Goal: Information Seeking & Learning: Learn about a topic

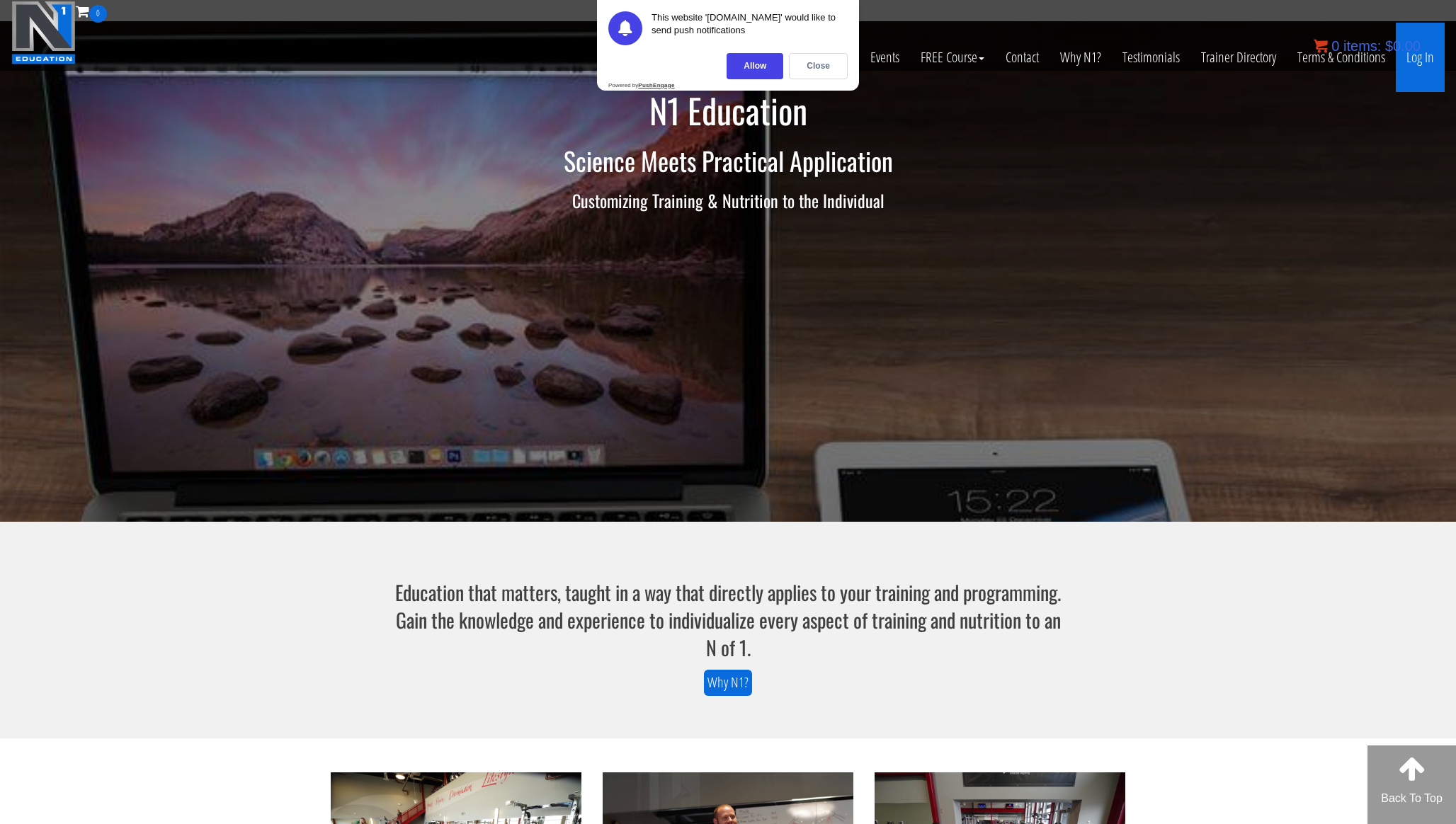
click at [1426, 59] on link "Log In" at bounding box center [1420, 58] width 49 height 69
click at [826, 61] on div "Close" at bounding box center [817, 66] width 59 height 26
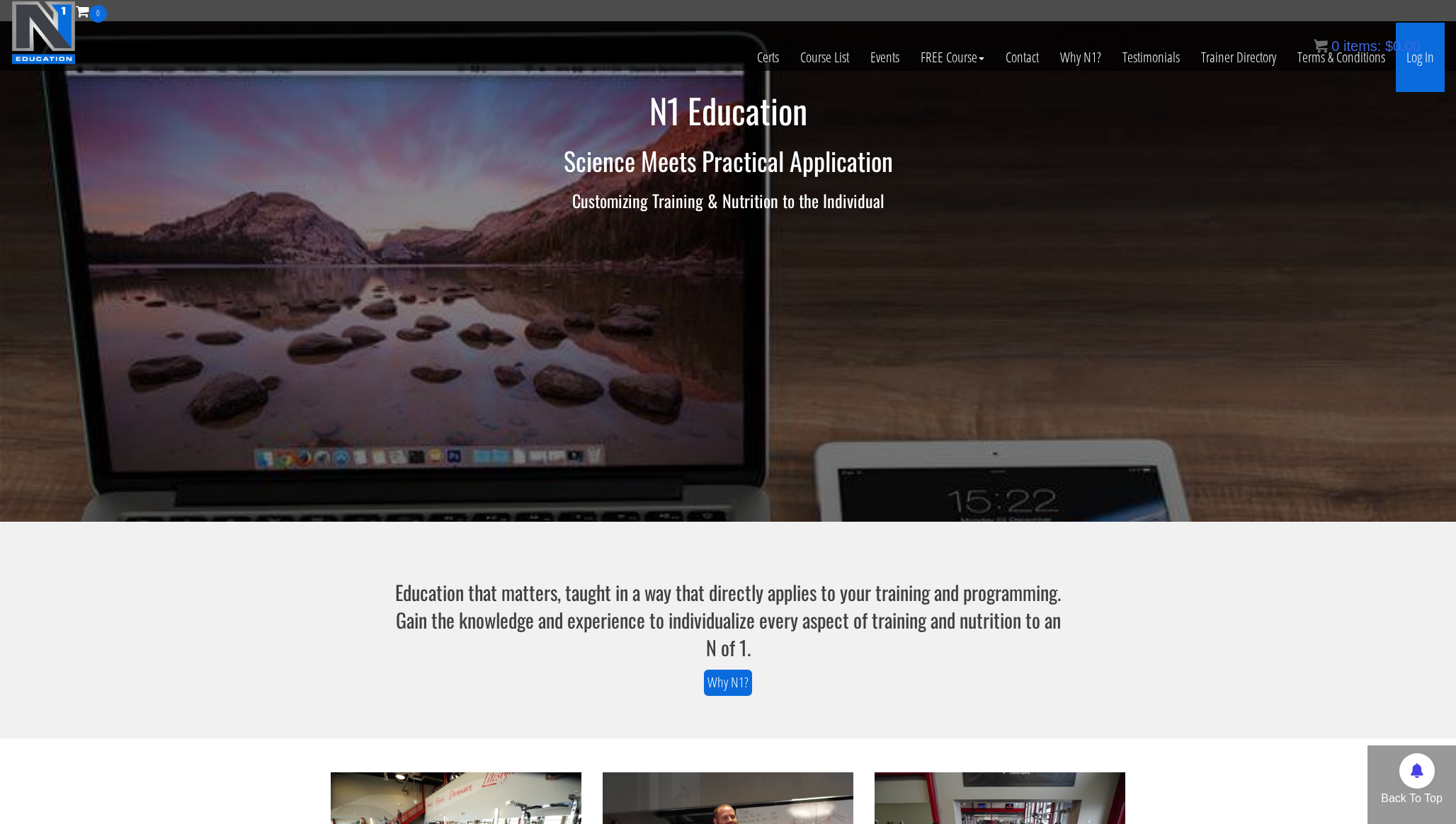
click at [1430, 67] on link "Log In" at bounding box center [1420, 58] width 49 height 69
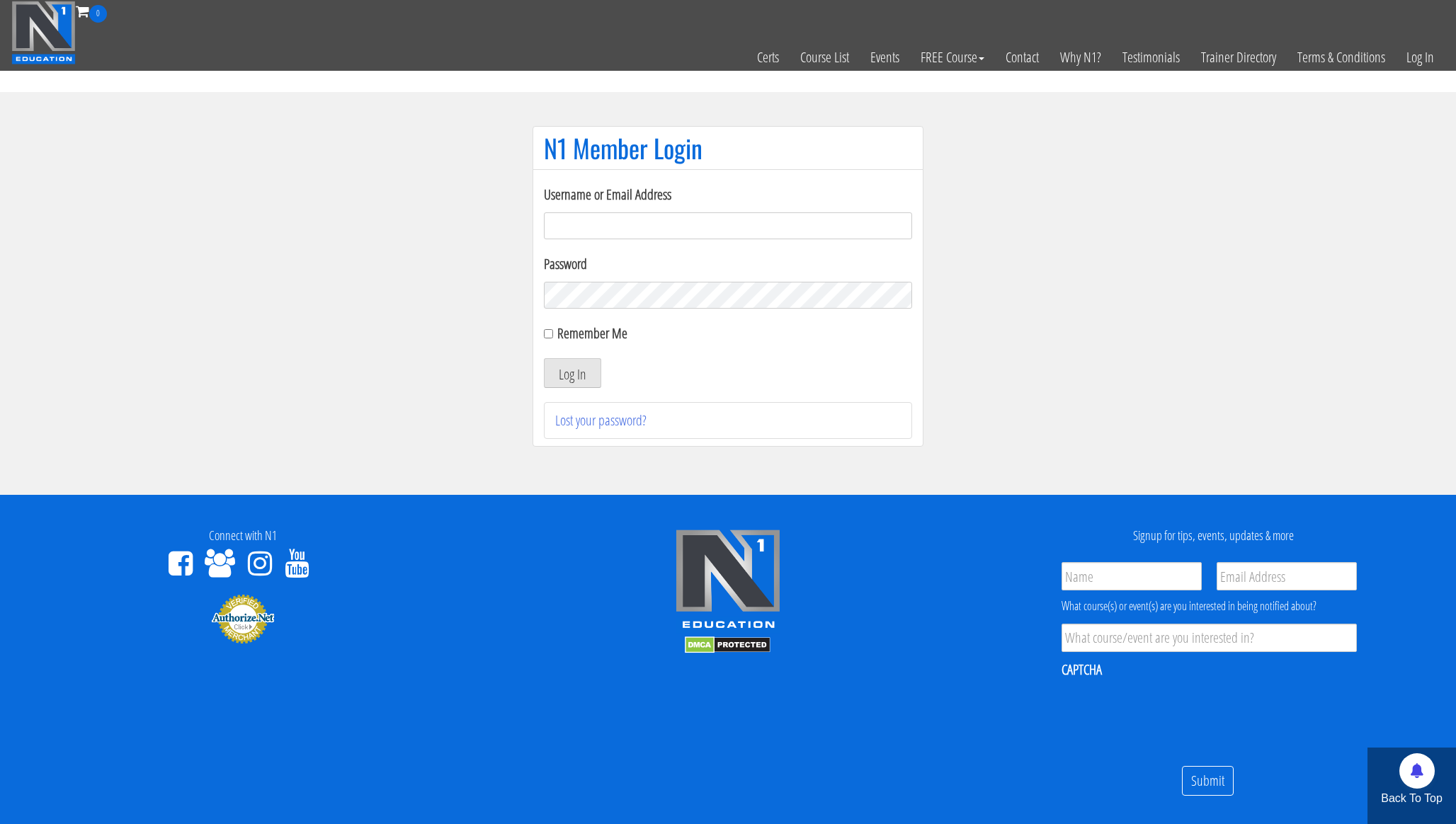
type input "ustinno@hotmail.com"
click at [591, 371] on button "Log In" at bounding box center [573, 373] width 58 height 30
click at [587, 380] on button "Log In" at bounding box center [573, 373] width 58 height 30
click at [583, 375] on button "Log In" at bounding box center [573, 373] width 58 height 30
click at [546, 334] on input "Remember Me" at bounding box center [548, 334] width 9 height 9
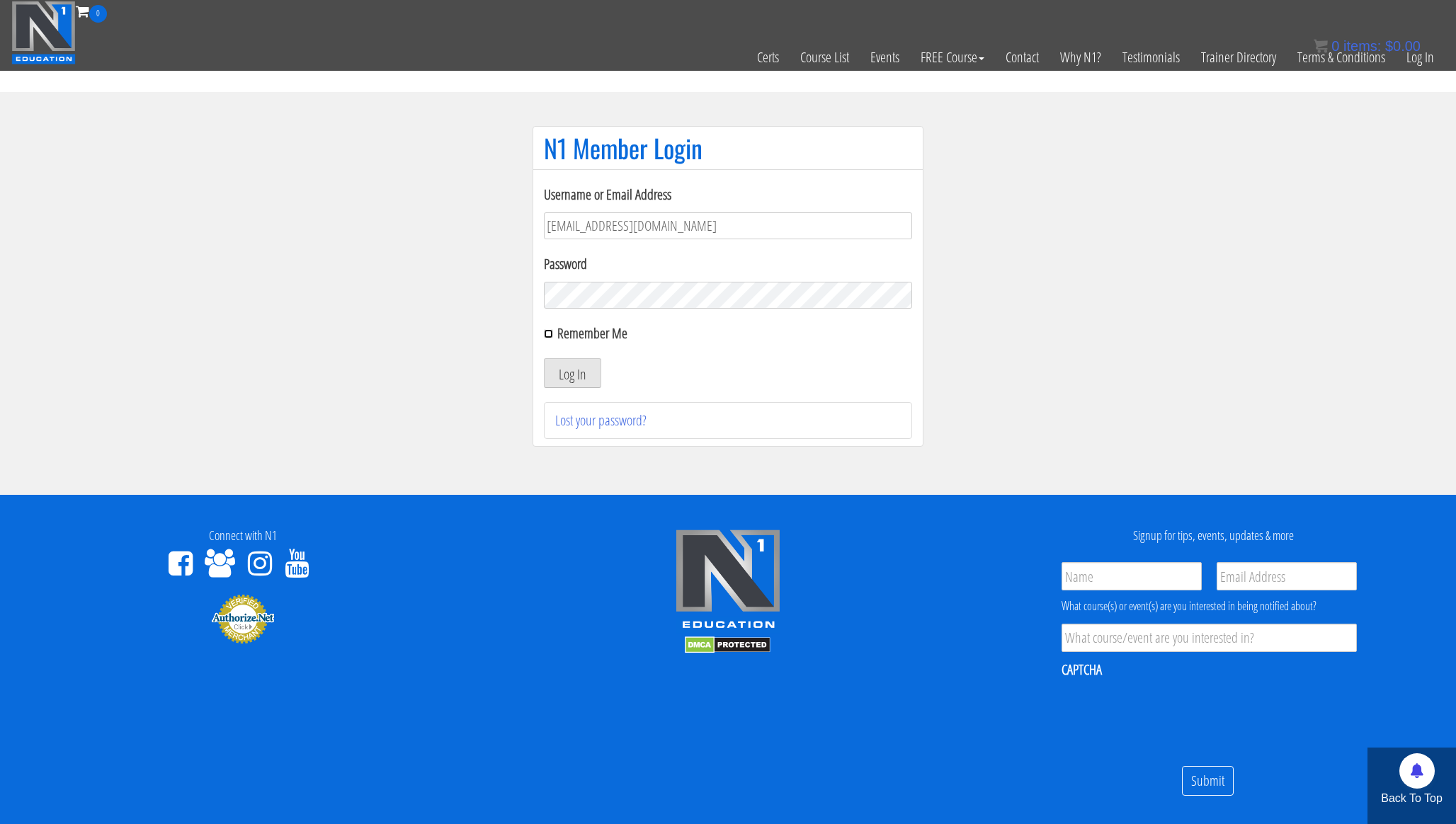
checkbox input "true"
click at [573, 377] on button "Log In" at bounding box center [573, 373] width 58 height 30
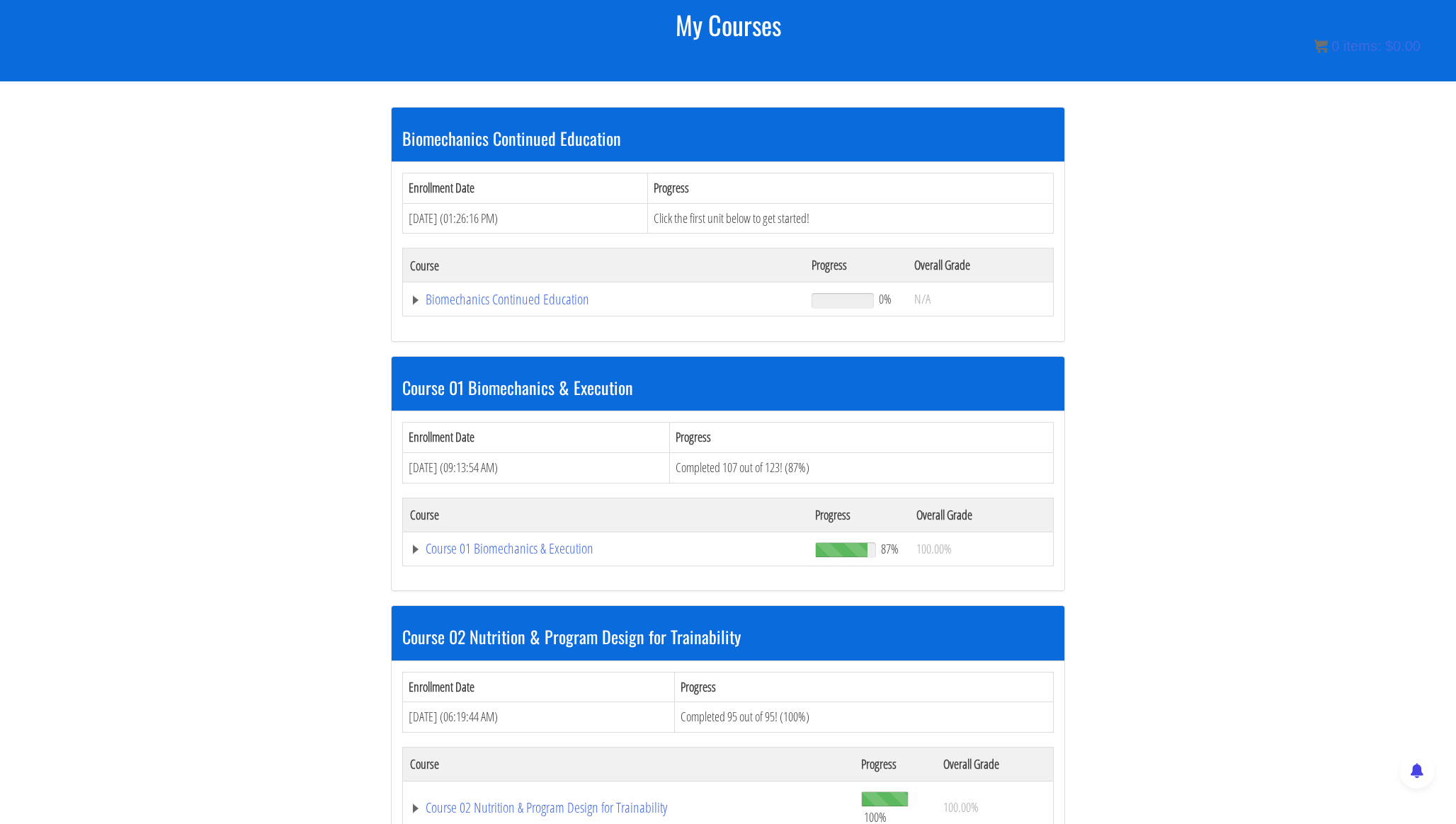
scroll to position [175, 0]
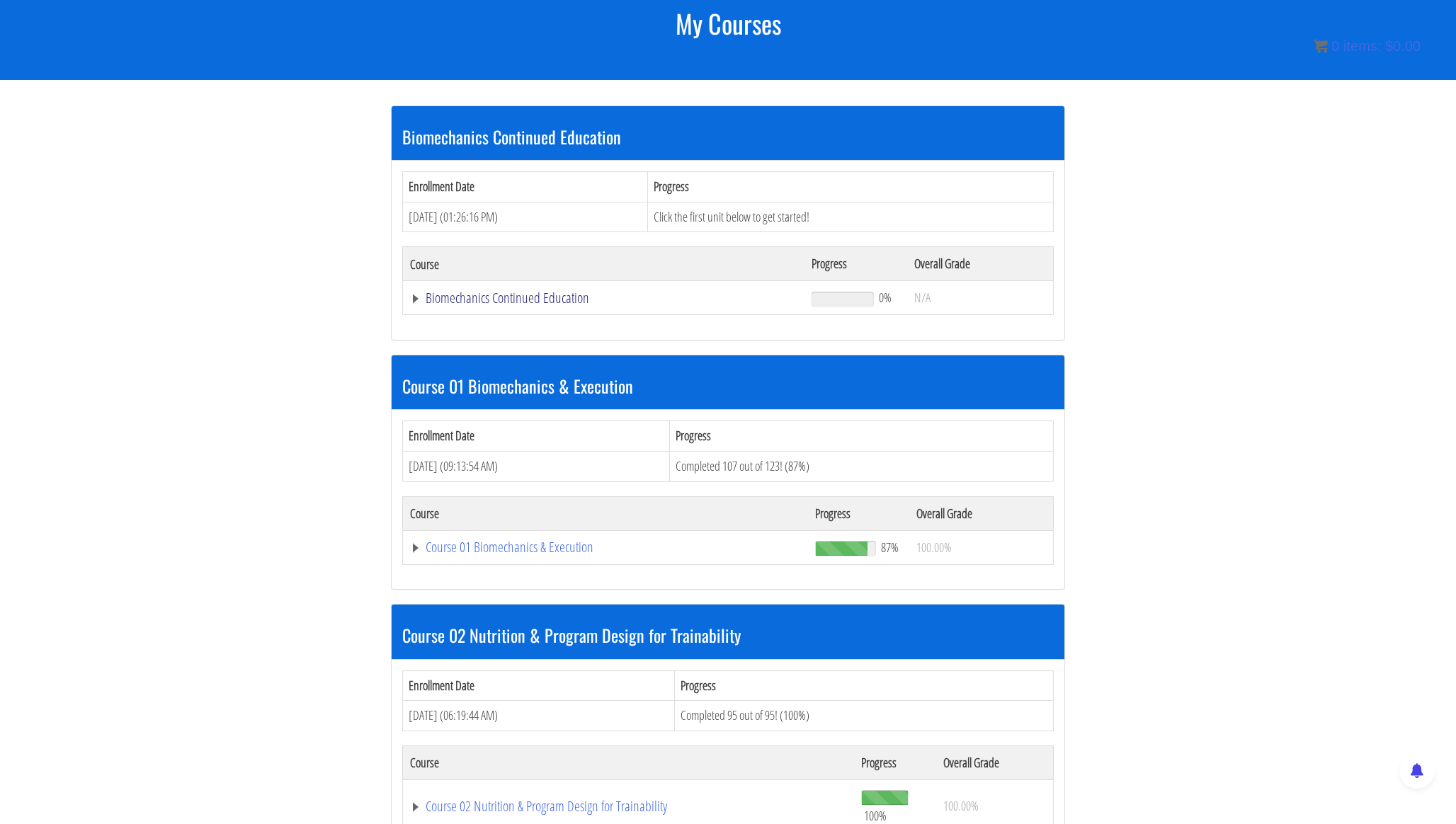
click at [555, 295] on link "Biomechanics Continued Education" at bounding box center [604, 297] width 387 height 14
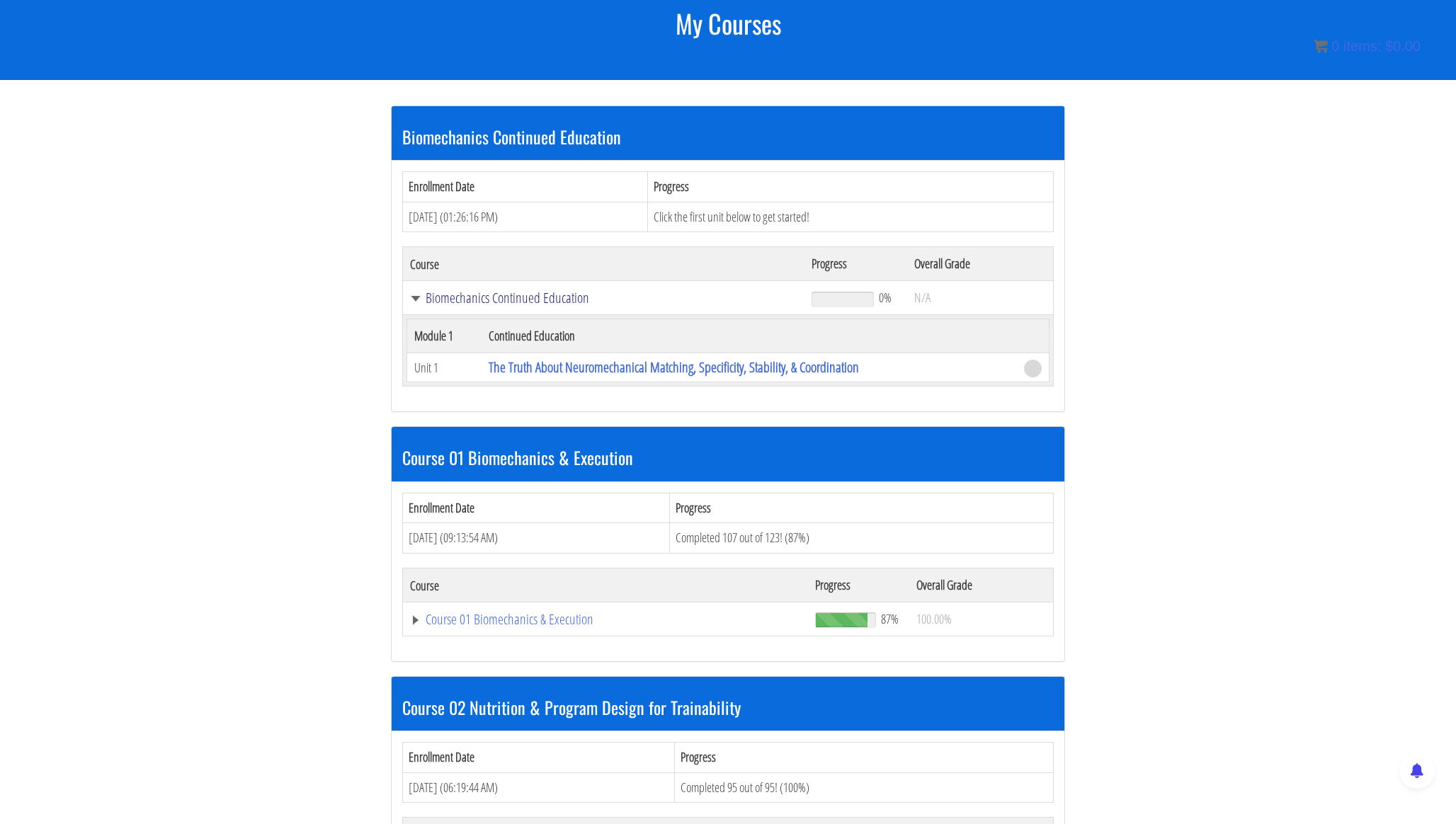
click at [486, 295] on link "Biomechanics Continued Education" at bounding box center [604, 297] width 387 height 14
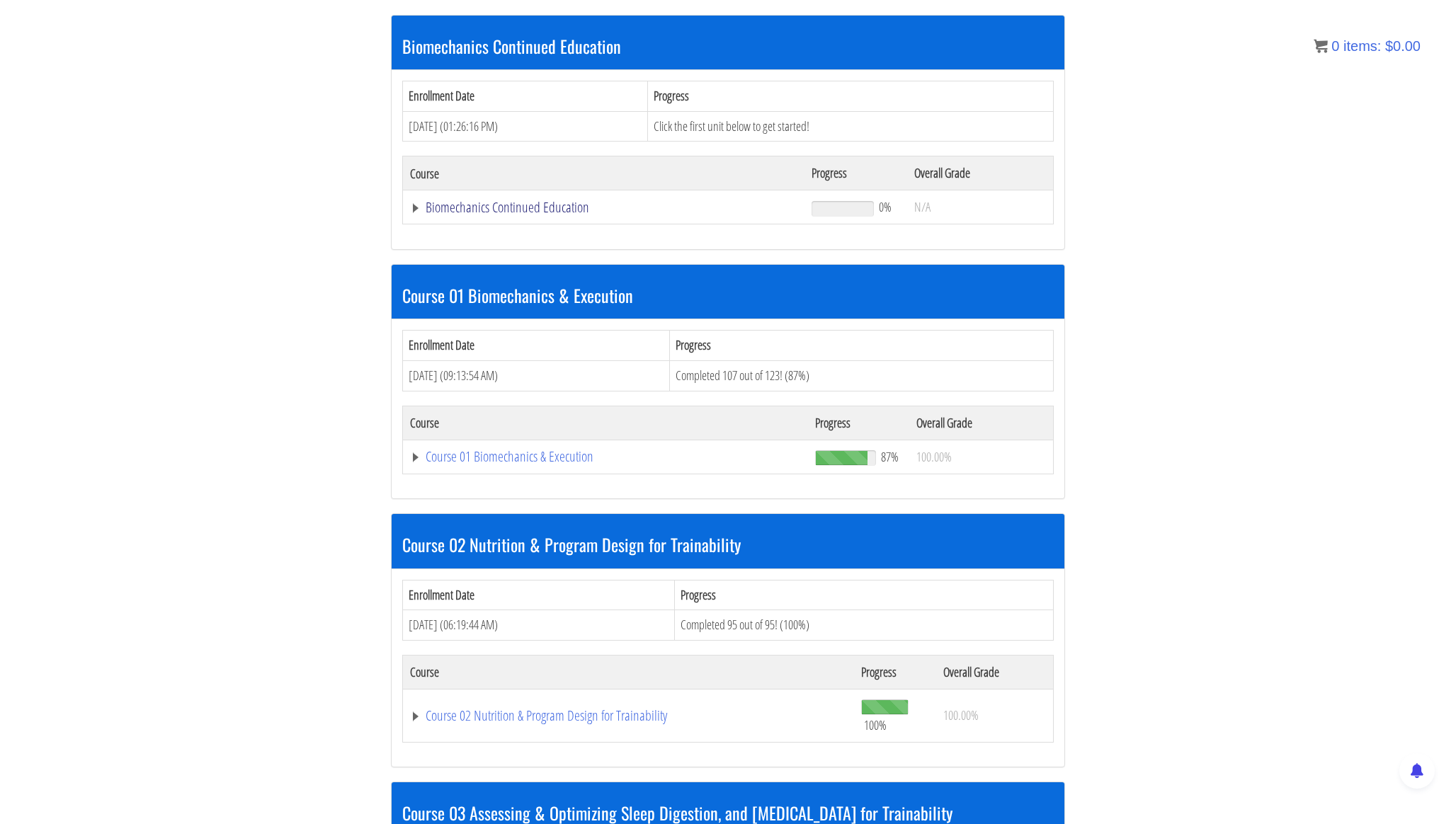
scroll to position [293, 0]
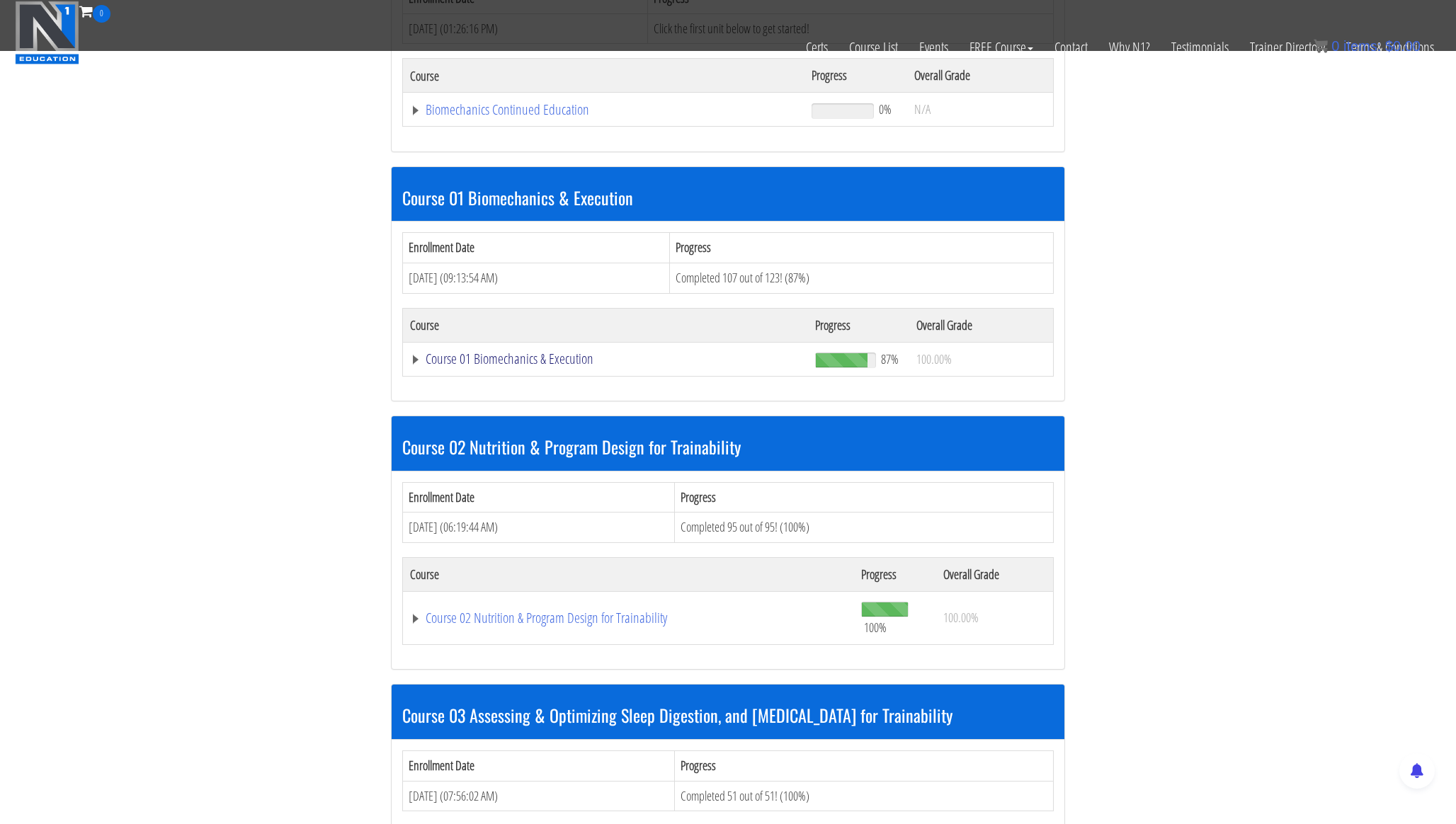
click at [513, 359] on link "Course 01 Biomechanics & Execution" at bounding box center [606, 358] width 391 height 14
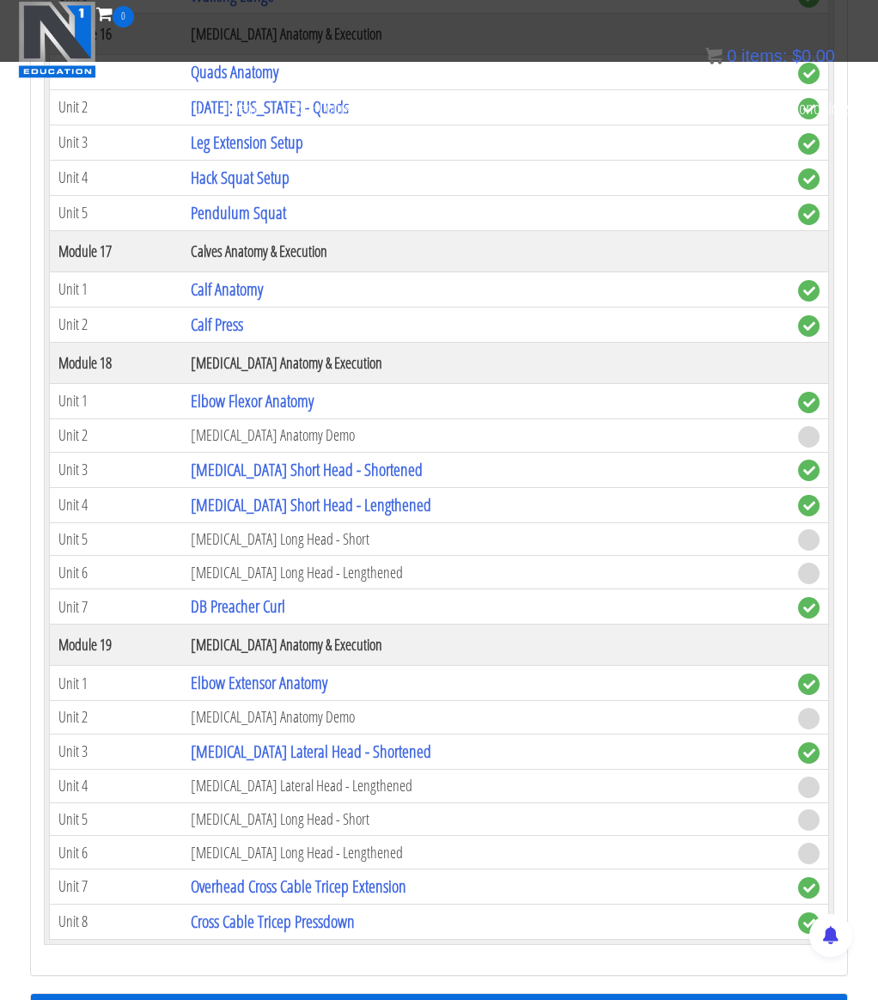
scroll to position [5043, 0]
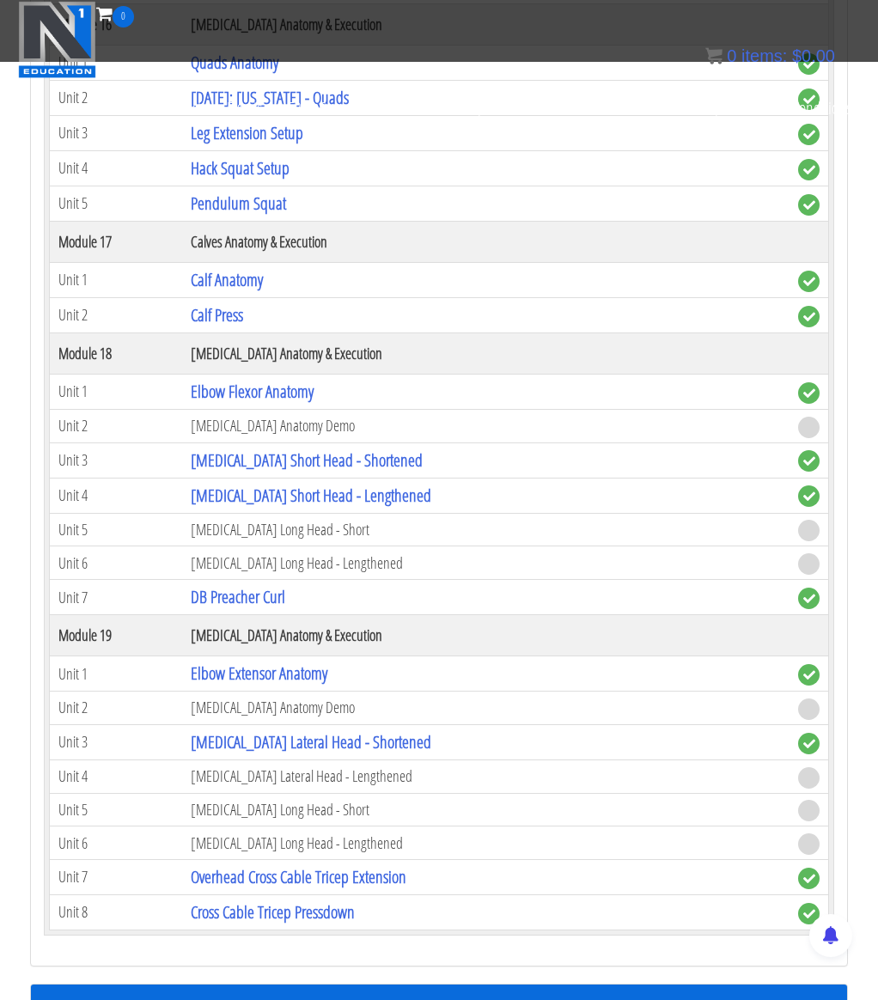
click at [257, 437] on td "[MEDICAL_DATA] Anatomy Demo" at bounding box center [486, 426] width 608 height 34
click at [262, 435] on td "[MEDICAL_DATA] Anatomy Demo" at bounding box center [486, 426] width 608 height 34
click at [305, 436] on td "[MEDICAL_DATA] Anatomy Demo" at bounding box center [486, 426] width 608 height 34
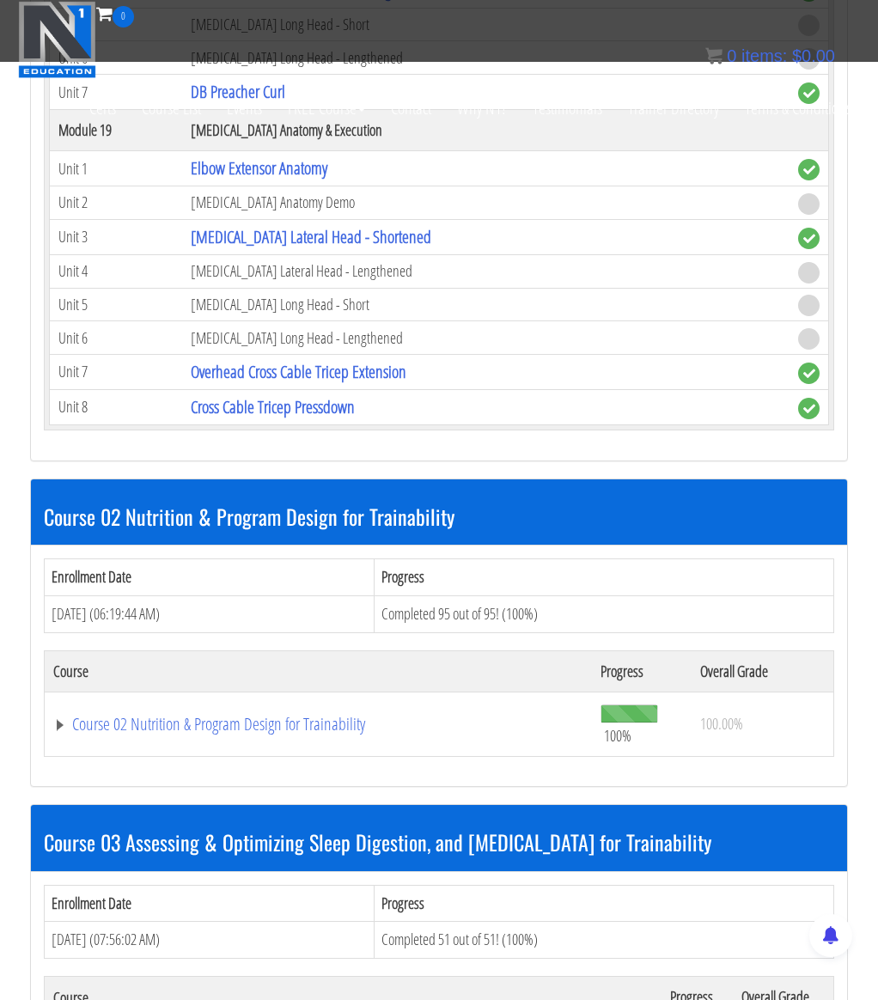
scroll to position [5763, 0]
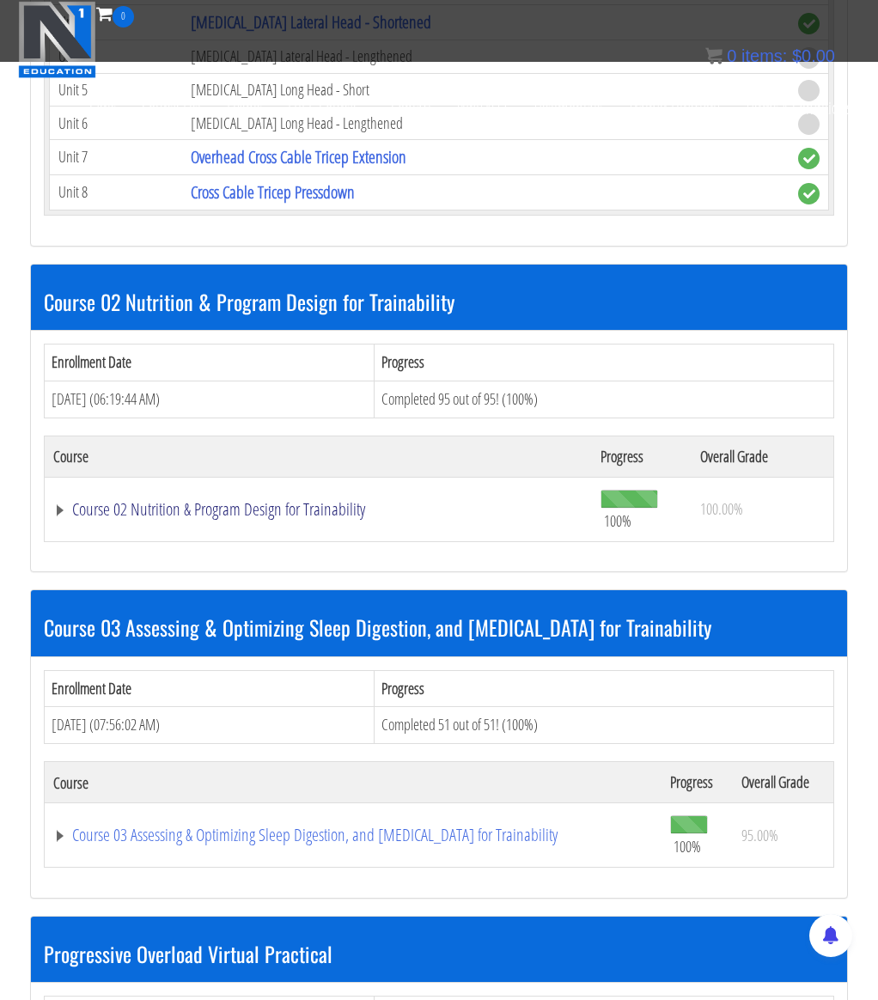
click at [193, 508] on link "Course 02 Nutrition & Program Design for Trainability" at bounding box center [318, 509] width 530 height 17
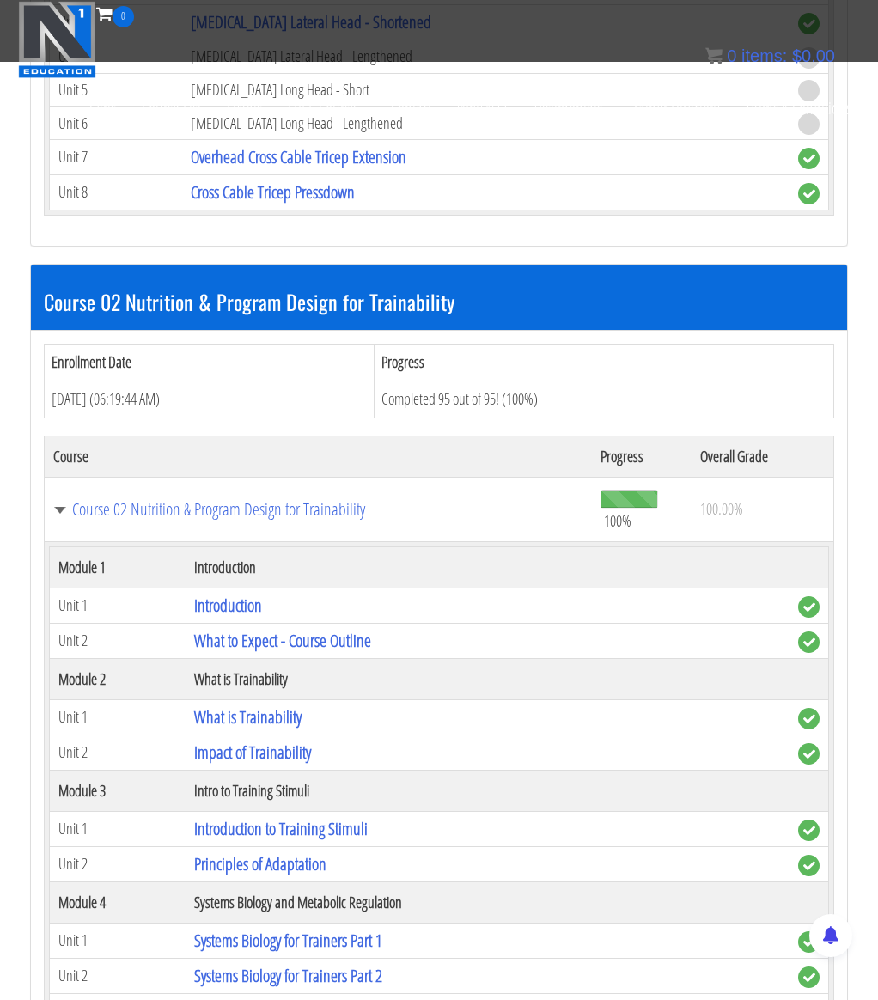
click at [648, 292] on h3 "Course 02 Nutrition & Program Design for Trainability" at bounding box center [439, 301] width 791 height 22
click at [448, 299] on h3 "Course 02 Nutrition & Program Design for Trainability" at bounding box center [439, 301] width 791 height 22
click at [413, 304] on h3 "Course 02 Nutrition & Program Design for Trainability" at bounding box center [439, 301] width 791 height 22
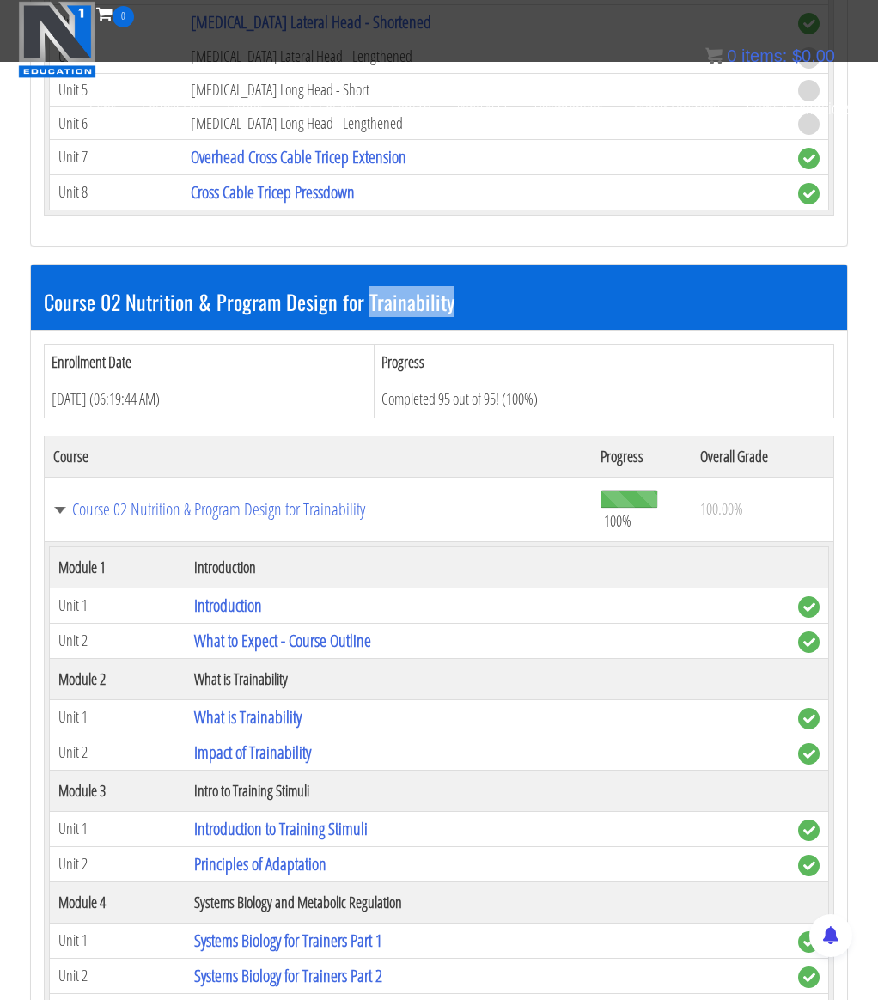
click at [422, 316] on div at bounding box center [422, 316] width 0 height 0
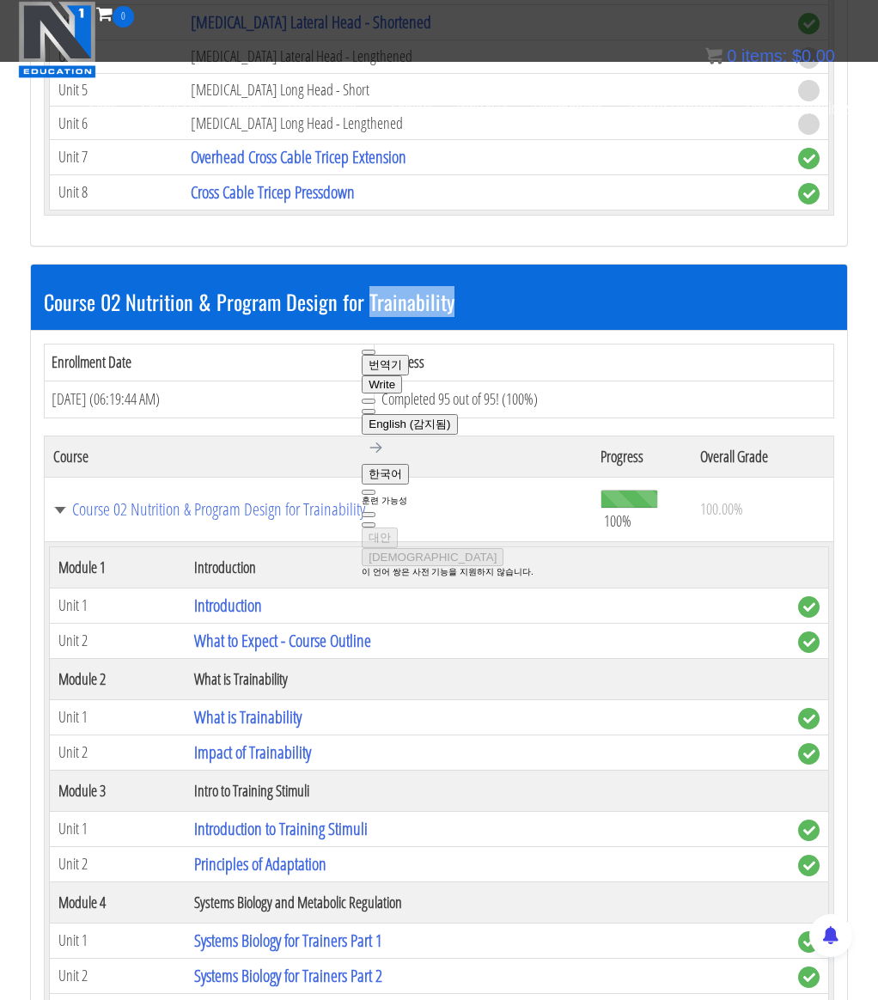
click at [461, 313] on h3 "Course 02 Nutrition & Program Design for Trainability" at bounding box center [439, 301] width 791 height 22
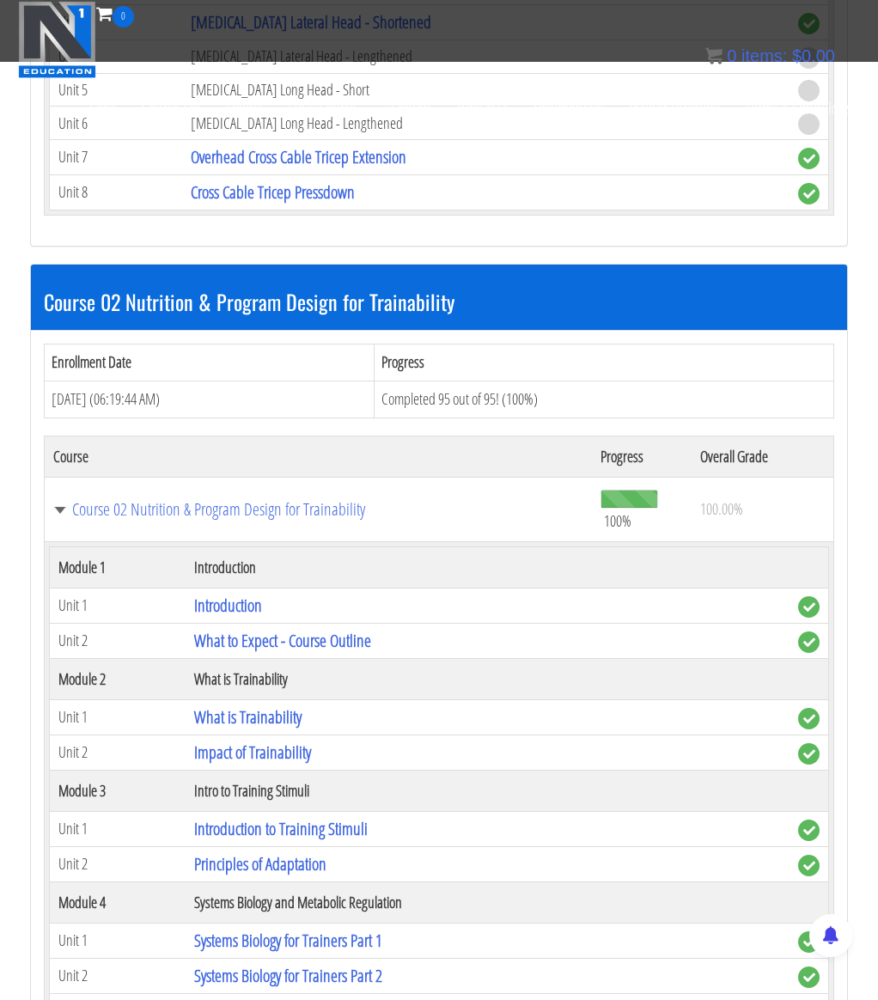
click at [414, 310] on h3 "Course 02 Nutrition & Program Design for Trainability" at bounding box center [439, 301] width 791 height 22
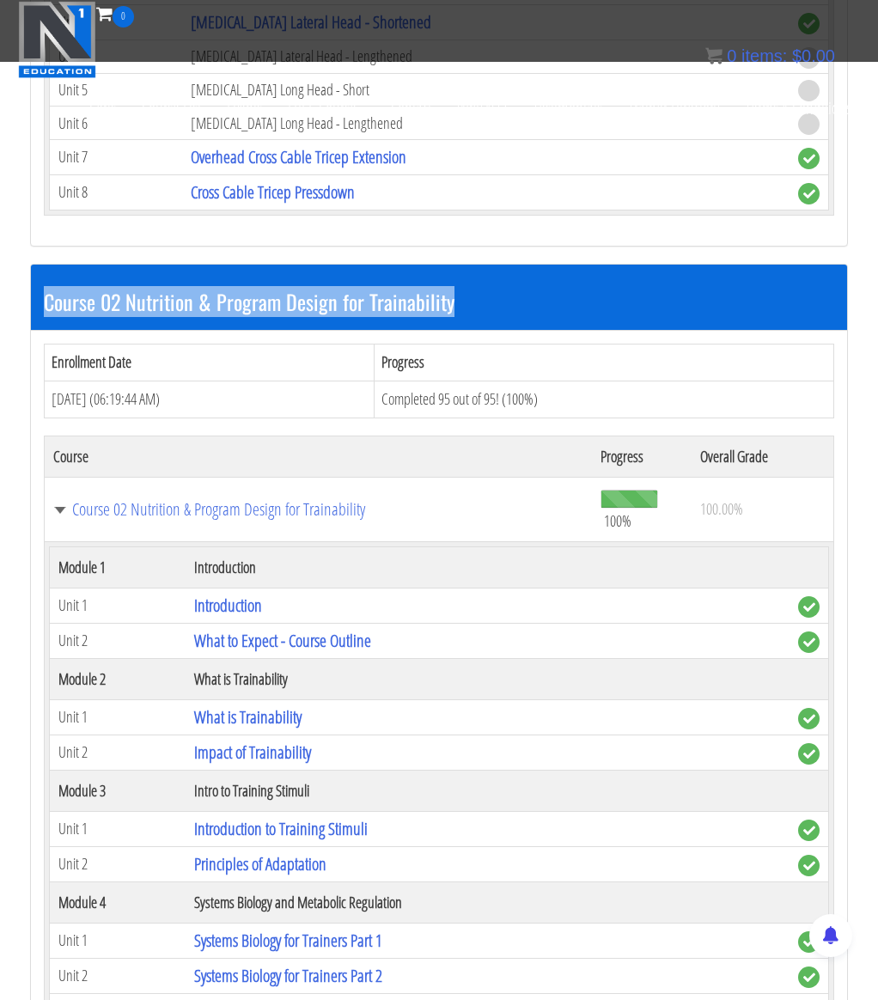
click at [414, 310] on h3 "Course 02 Nutrition & Program Design for Trainability" at bounding box center [439, 301] width 791 height 22
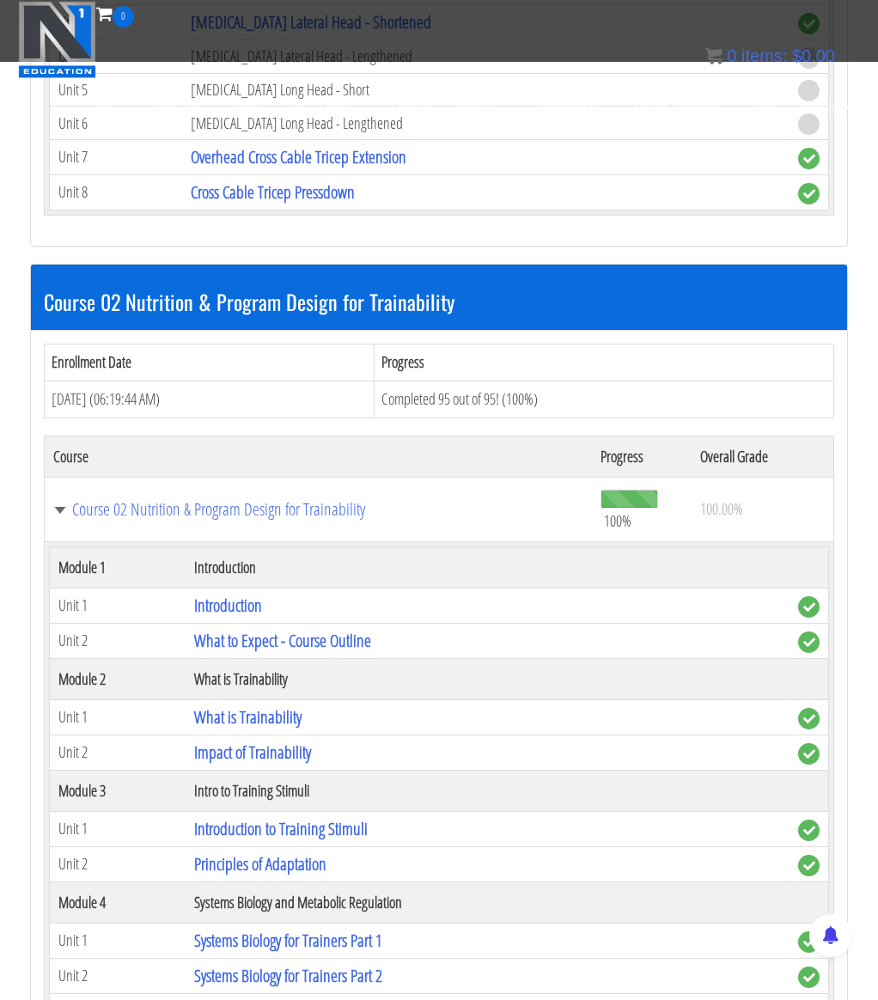
click at [353, 280] on div "Course 02 Nutrition & Program Design for Trainability" at bounding box center [439, 298] width 816 height 66
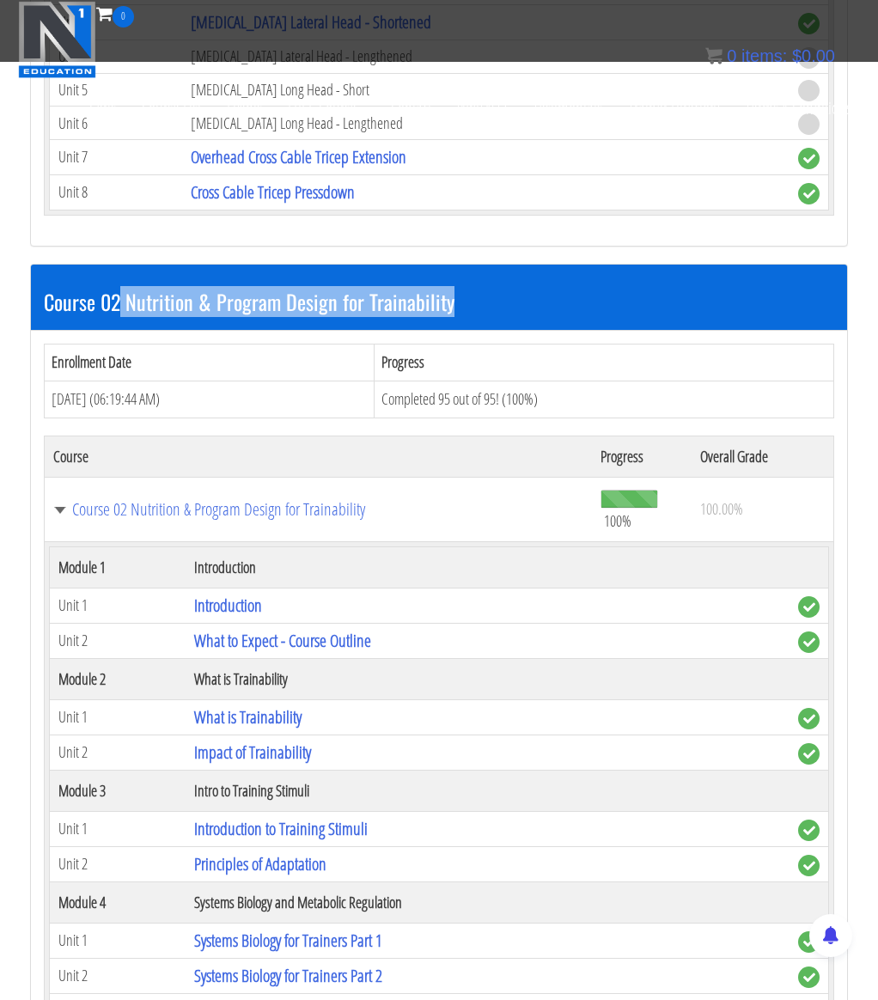
drag, startPoint x: 121, startPoint y: 310, endPoint x: 474, endPoint y: 322, distance: 352.6
click at [474, 322] on div "Course 02 Nutrition & Program Design for Trainability" at bounding box center [439, 298] width 816 height 66
copy h3 "Nutrition & Program Design for Trainability"
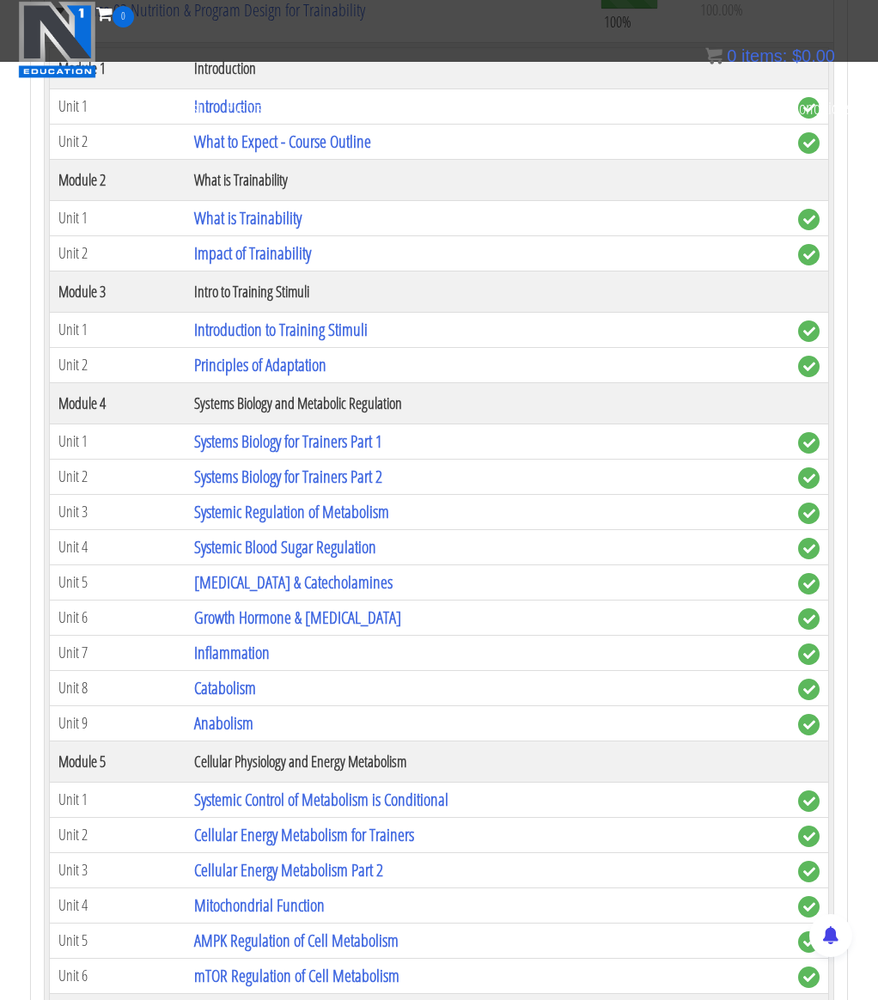
scroll to position [6257, 0]
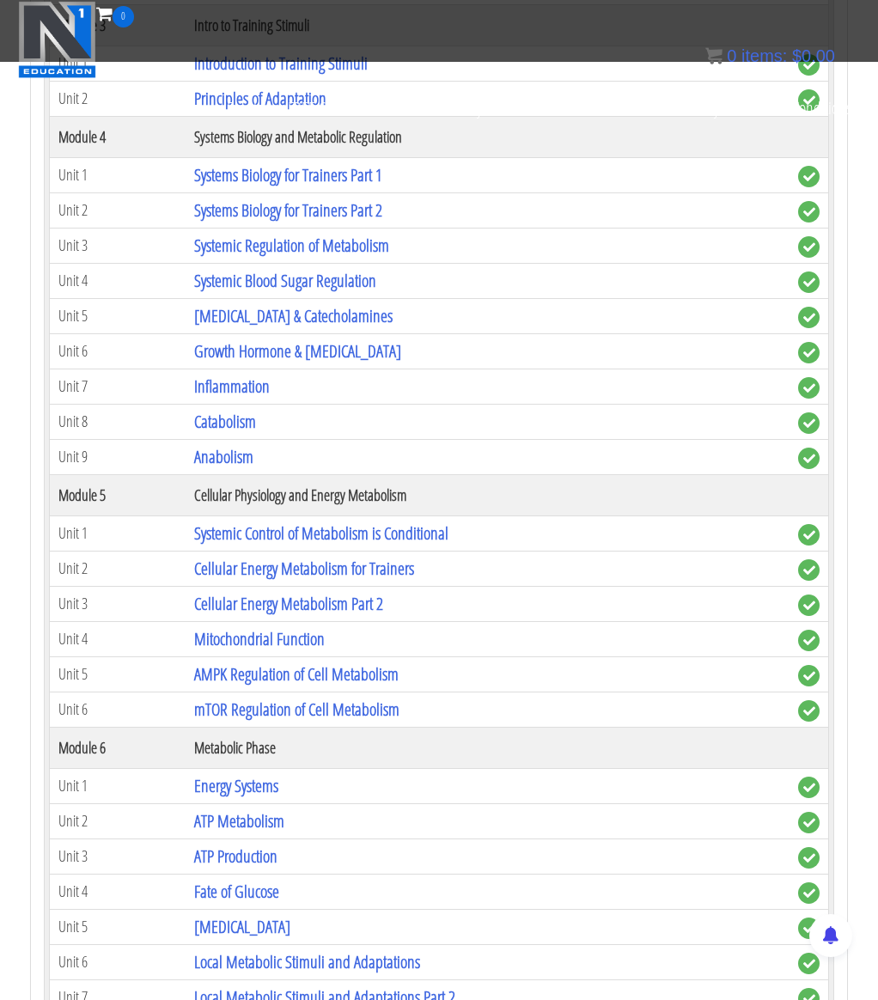
click at [433, 649] on td "Mitochondrial Function" at bounding box center [488, 638] width 604 height 35
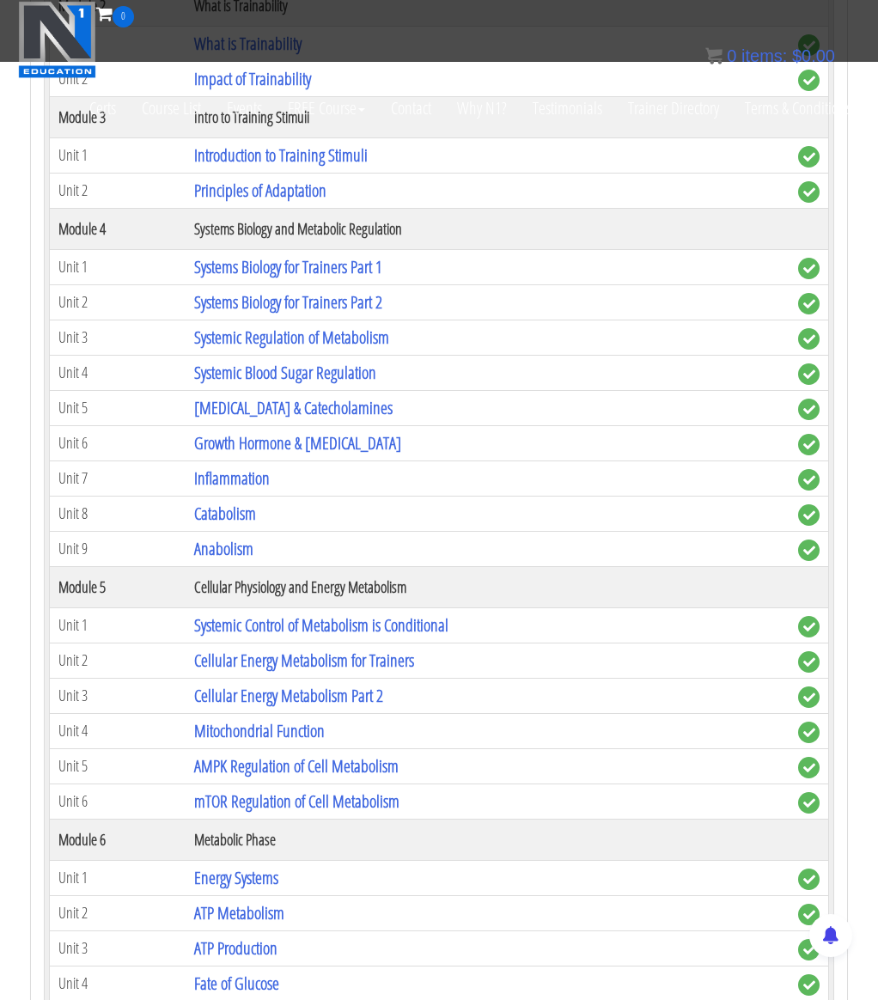
scroll to position [6434, 0]
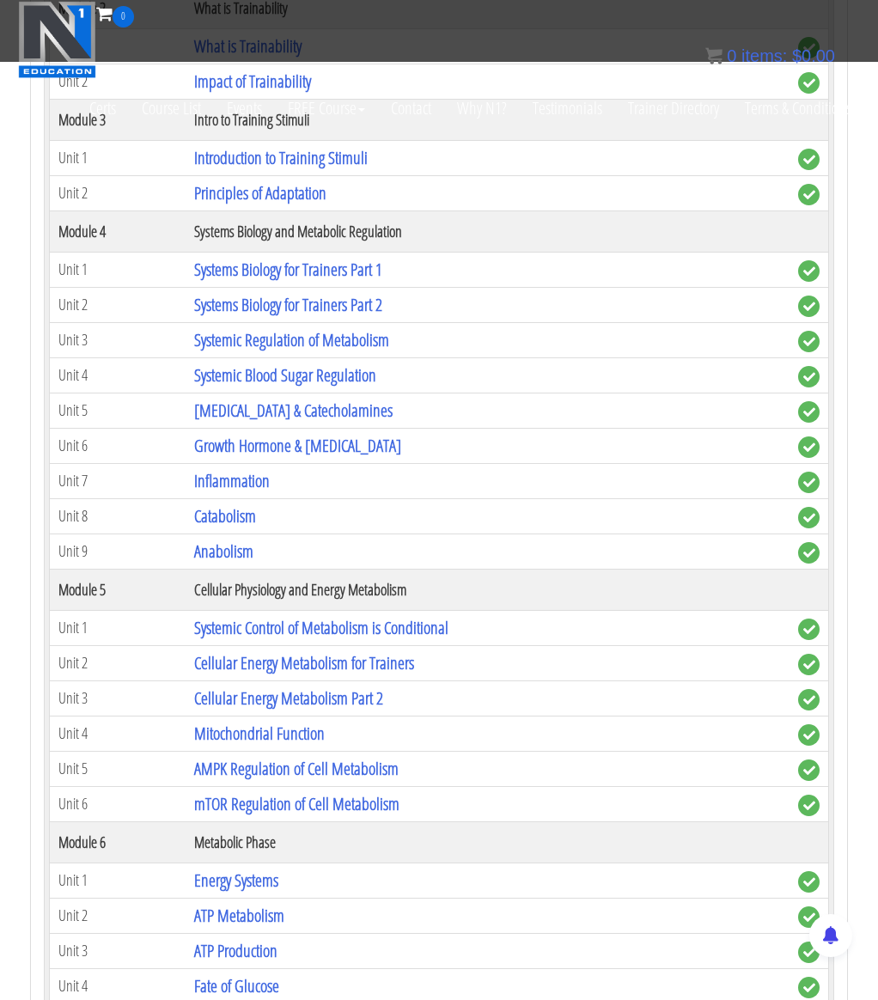
click at [217, 236] on th "Systems Biology and Metabolic Regulation" at bounding box center [488, 231] width 604 height 41
copy tr "Systems Biology and Metabolic Regulation"
click at [266, 603] on th "Cellular Physiology and Energy Metabolism" at bounding box center [488, 589] width 604 height 41
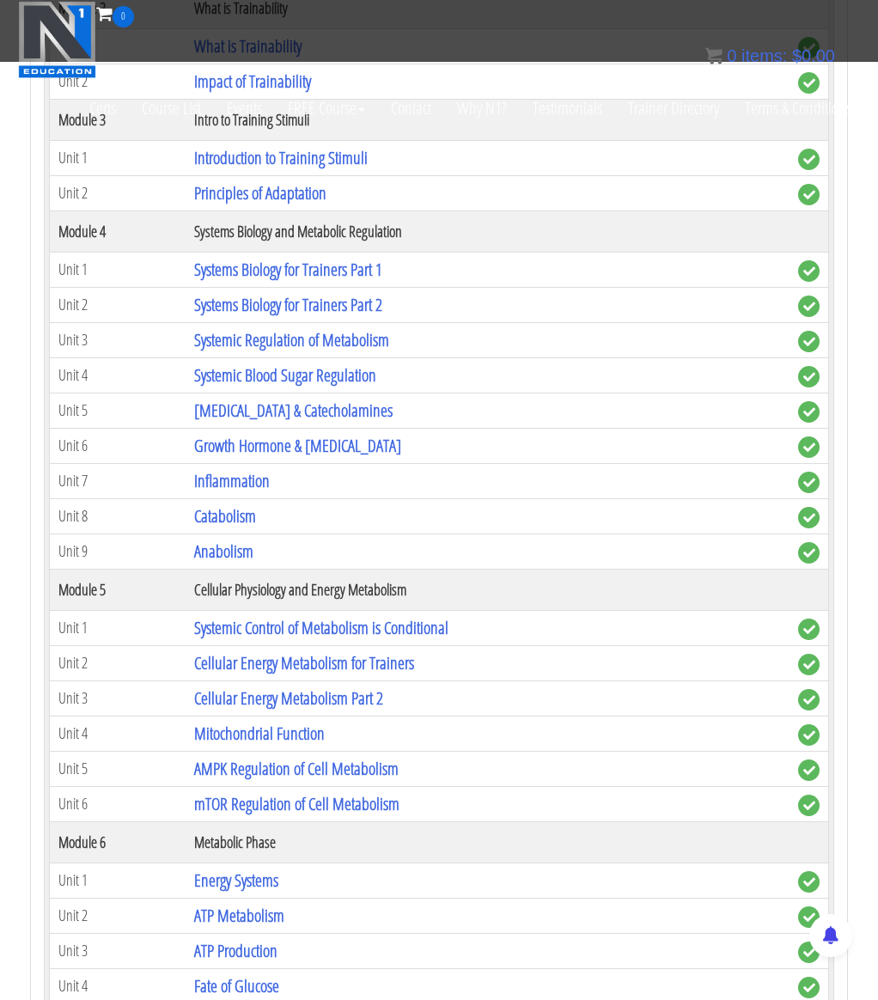
click at [292, 603] on th "Cellular Physiology and Energy Metabolism" at bounding box center [488, 589] width 604 height 41
copy tr "Cellular Physiology and Energy Metabolism"
click at [254, 847] on th "Metabolic Phase" at bounding box center [488, 842] width 604 height 41
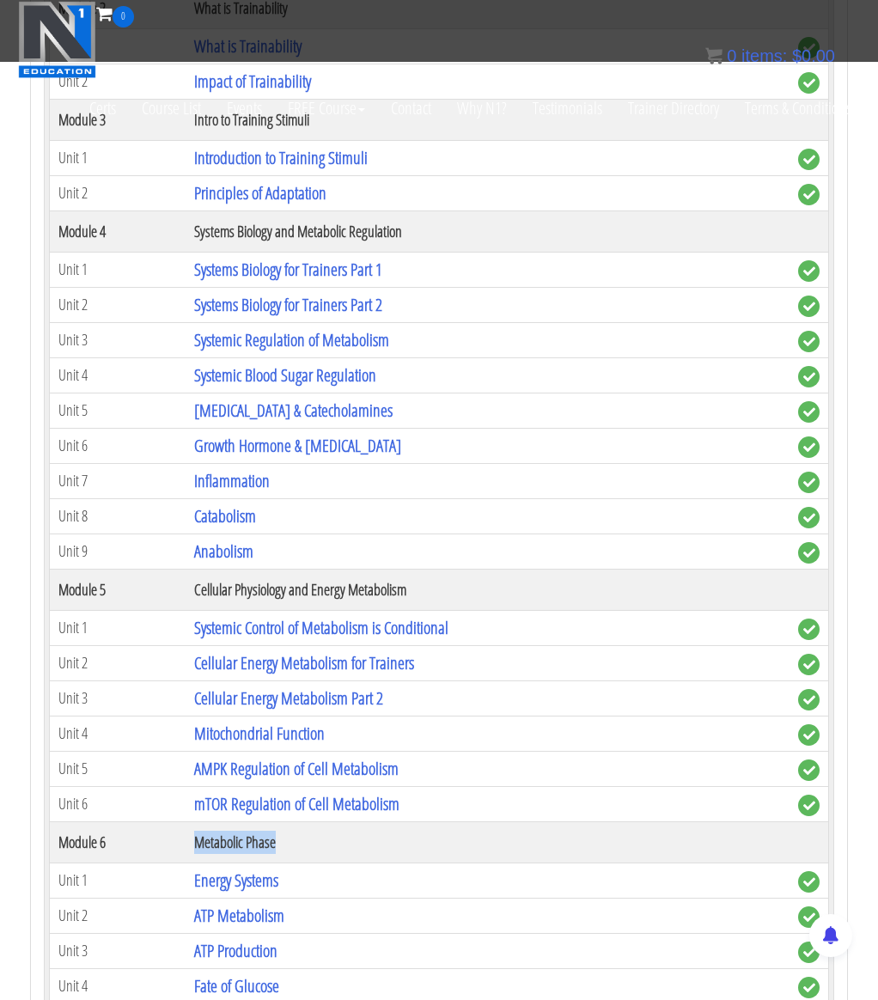
click at [254, 847] on th "Metabolic Phase" at bounding box center [488, 842] width 604 height 41
copy tr "Metabolic Phase"
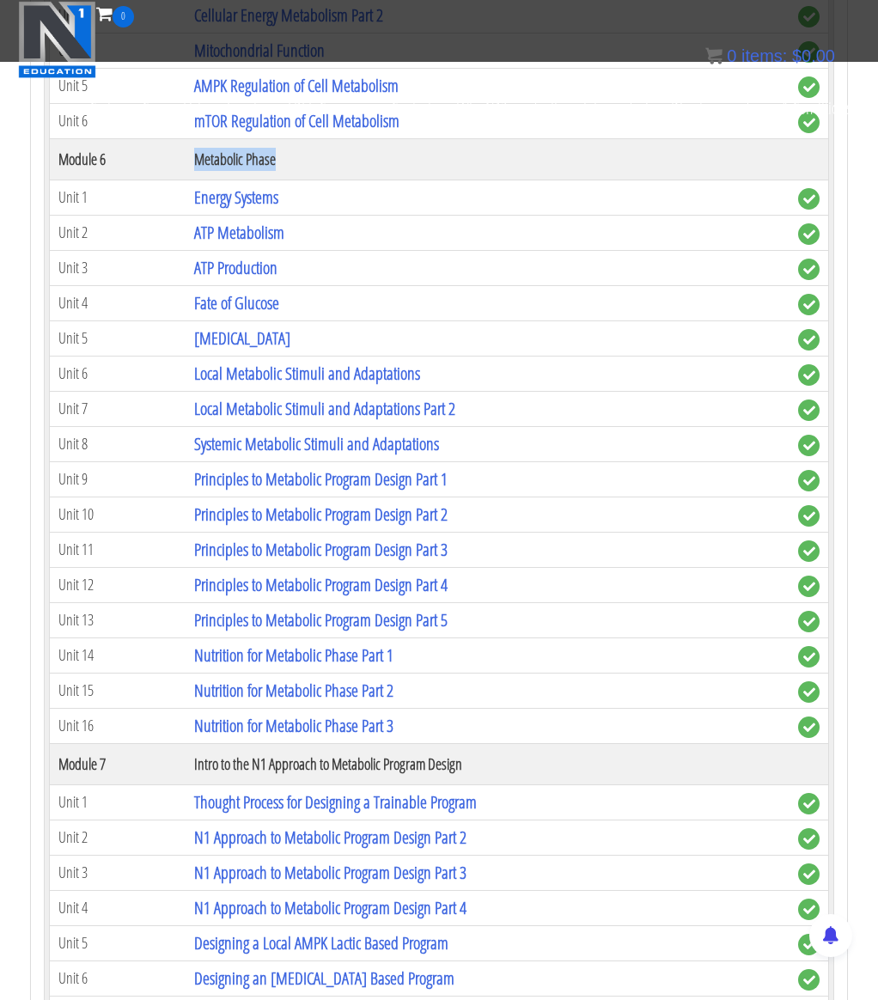
scroll to position [7112, 0]
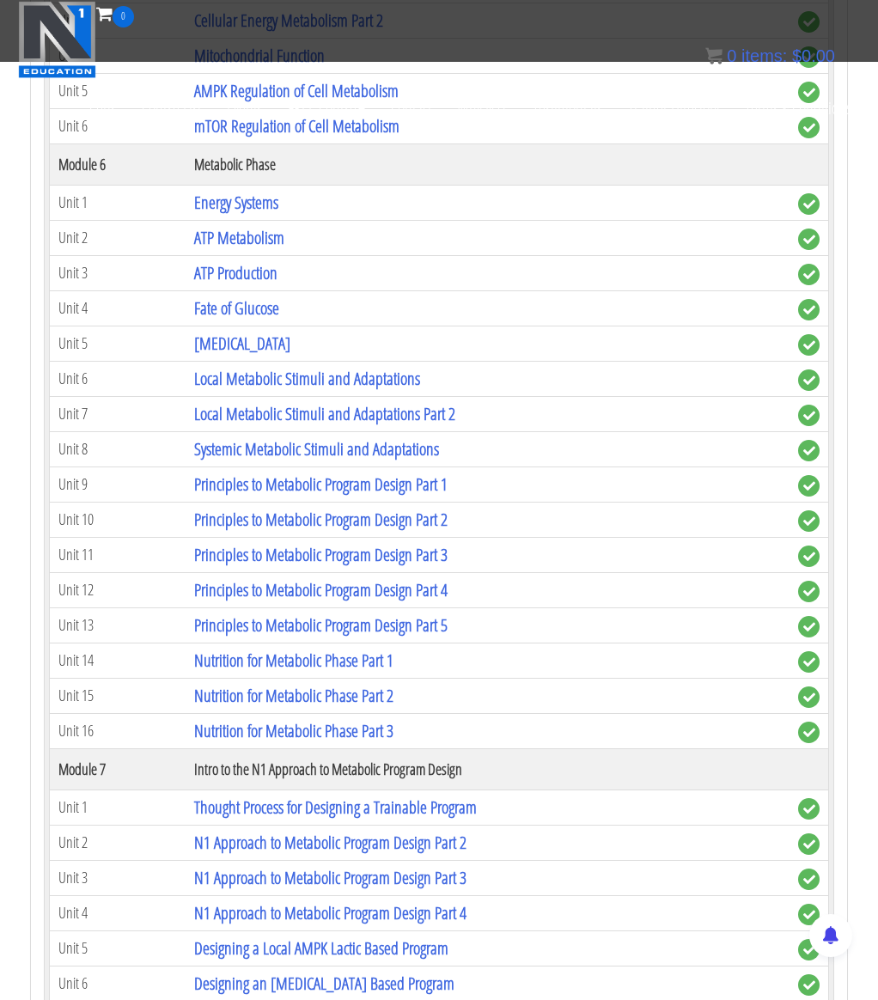
click at [231, 776] on th "Intro to the N1 Approach to Metabolic Program Design" at bounding box center [488, 769] width 604 height 41
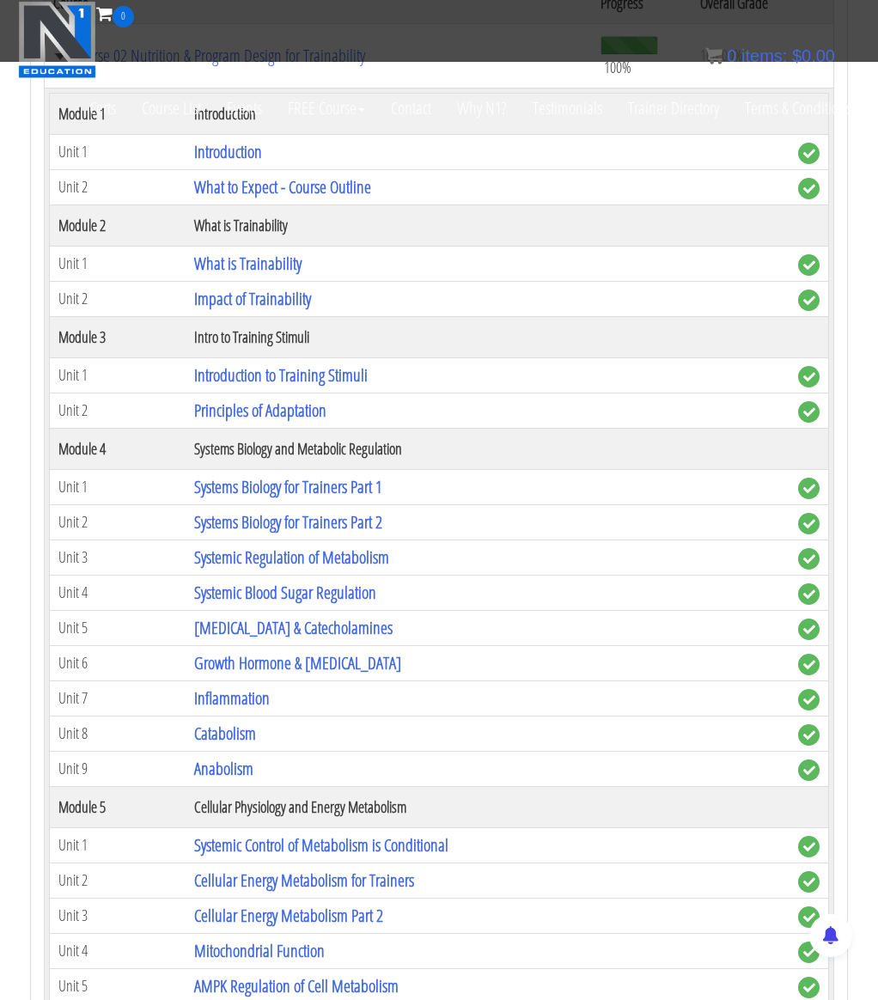
scroll to position [6229, 0]
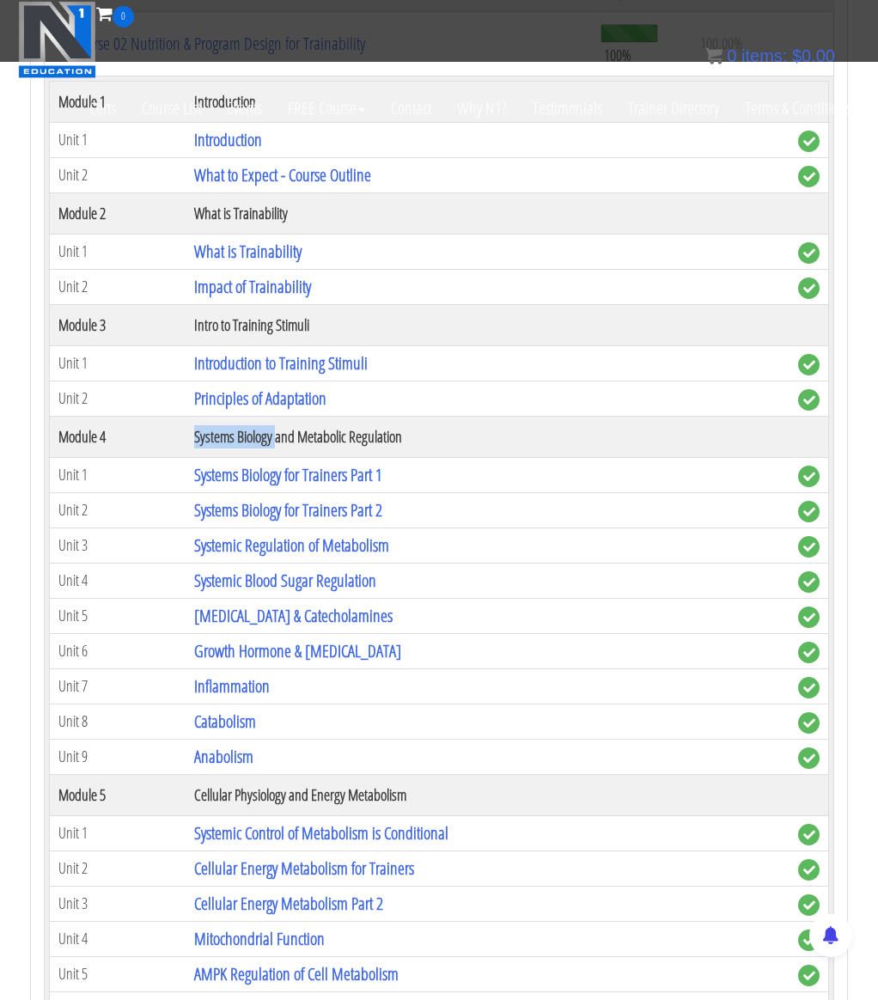
drag, startPoint x: 186, startPoint y: 432, endPoint x: 277, endPoint y: 439, distance: 90.5
click at [277, 439] on th "Systems Biology and Metabolic Regulation" at bounding box center [488, 436] width 604 height 41
copy th "Systems Biology"
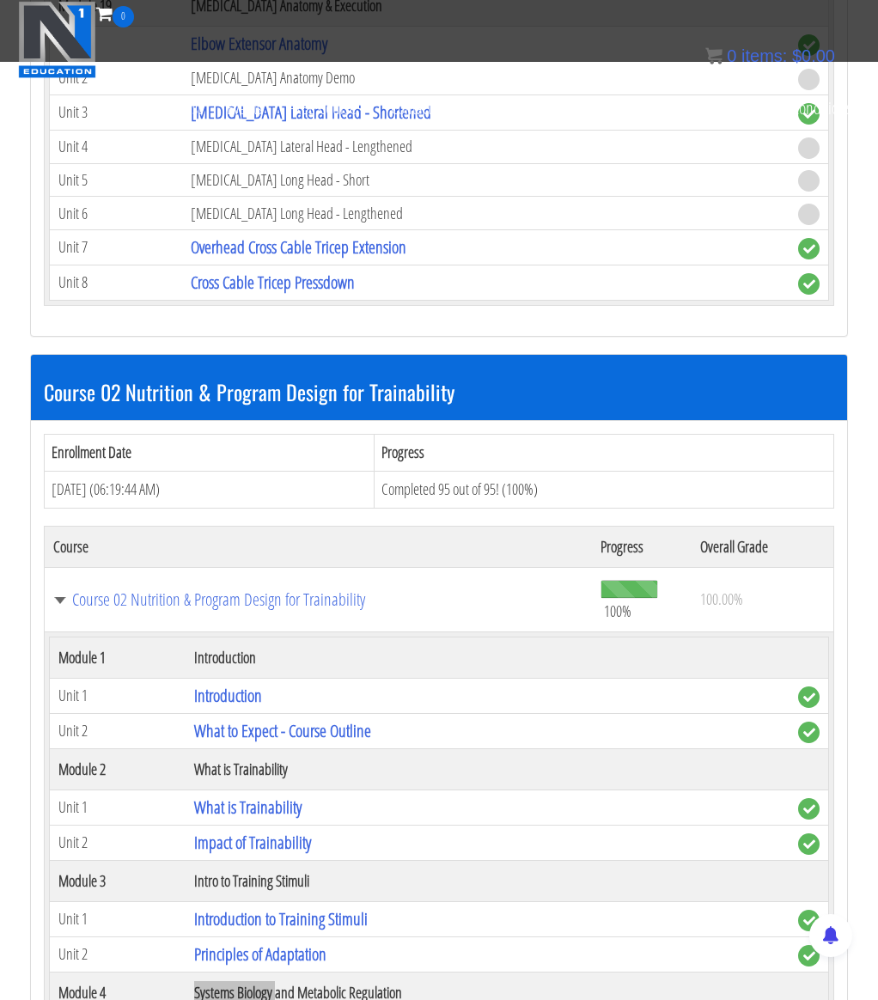
scroll to position [5842, 0]
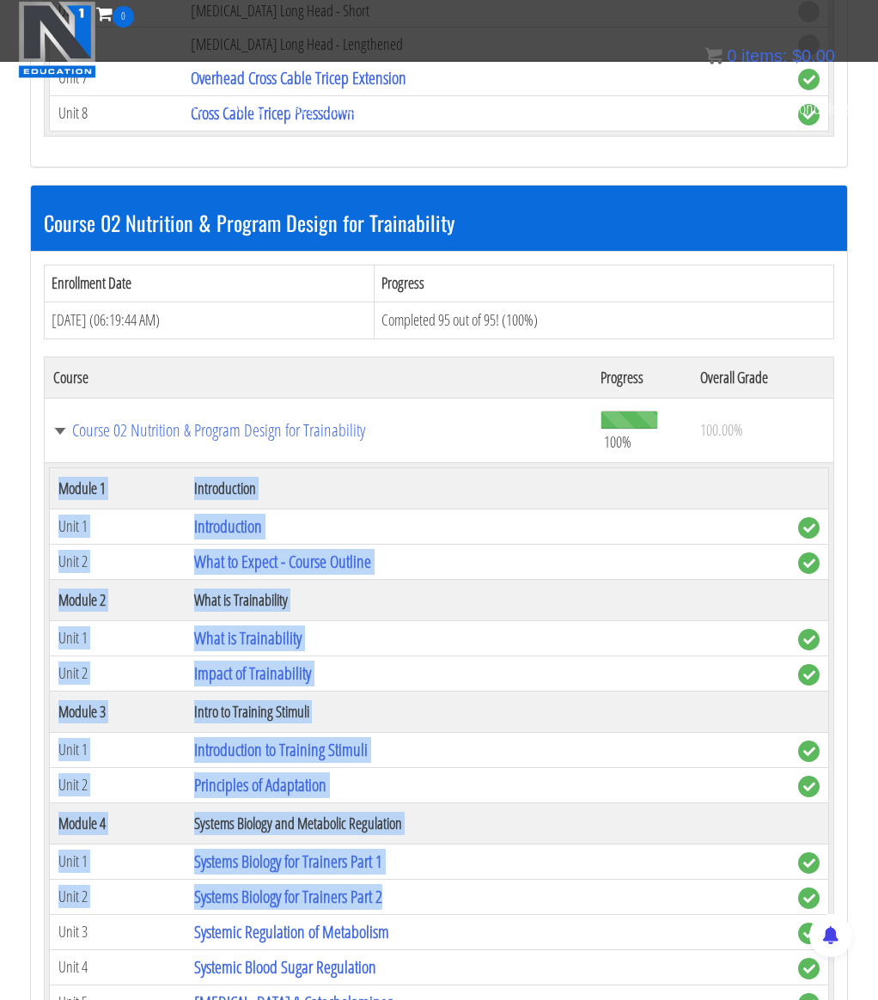
drag, startPoint x: 62, startPoint y: 489, endPoint x: 474, endPoint y: 920, distance: 595.7
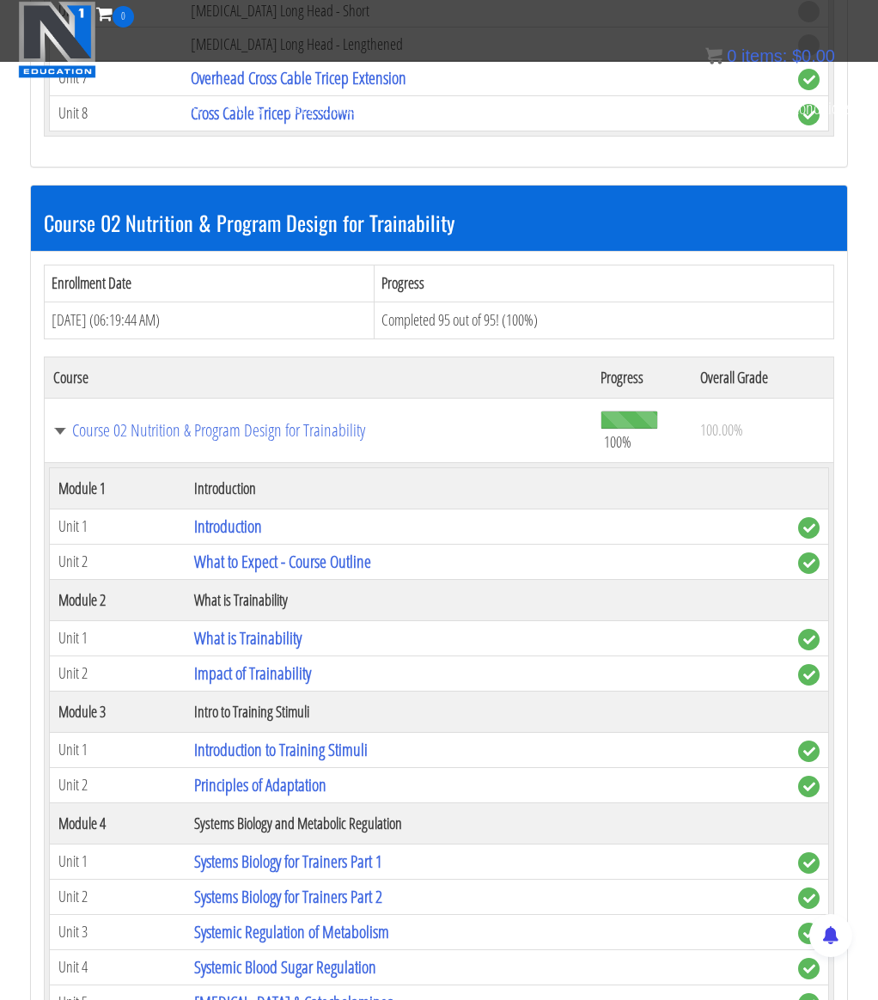
click at [52, 423] on td "Course 02 Nutrition & Program Design for Trainability" at bounding box center [318, 430] width 547 height 64
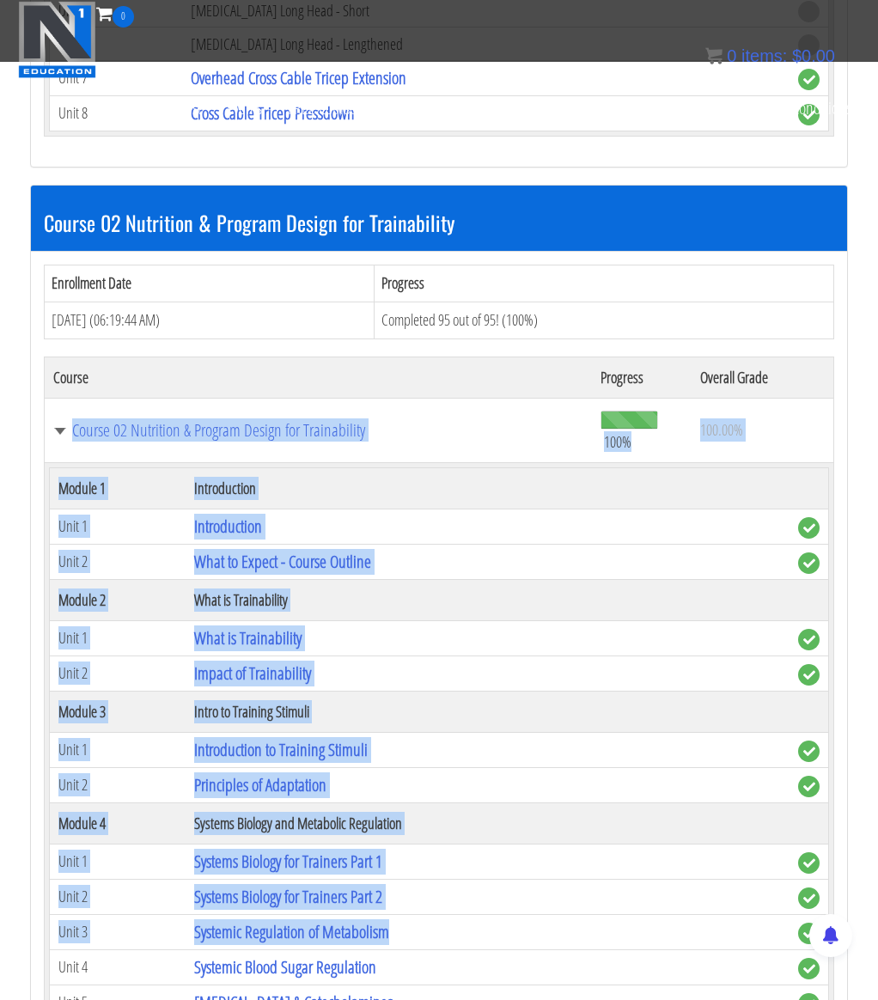
drag, startPoint x: 52, startPoint y: 400, endPoint x: 419, endPoint y: 938, distance: 650.5
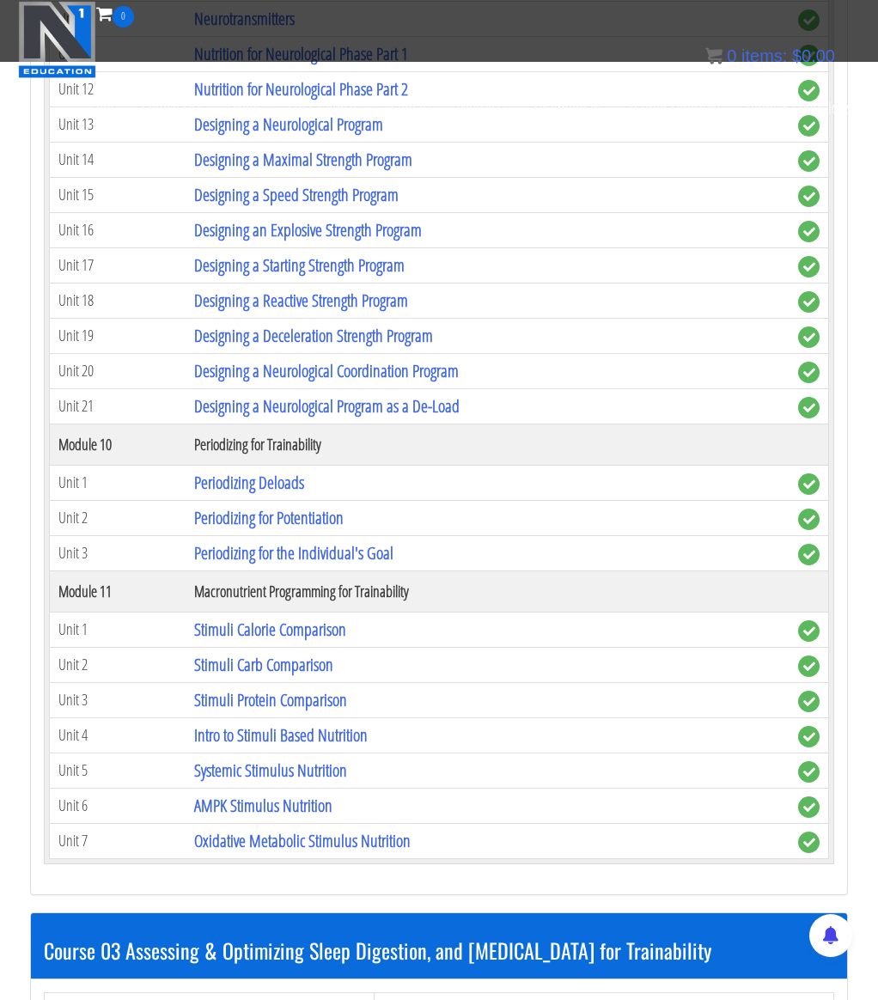
scroll to position [9608, 0]
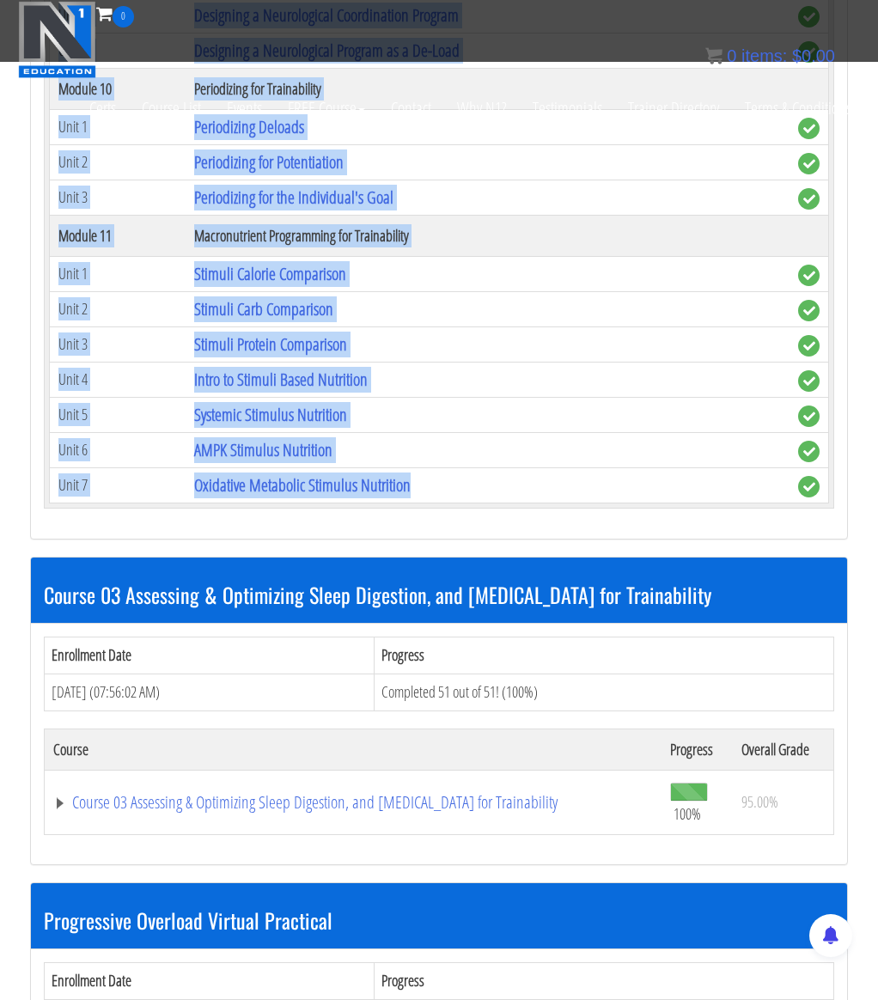
click at [543, 486] on td "Oxidative Metabolic Stimulus Nutrition" at bounding box center [488, 485] width 604 height 35
copy tbody "Course 02 Nutrition & Program Design for Trainability 100% 100.00% Module 1 Int…"
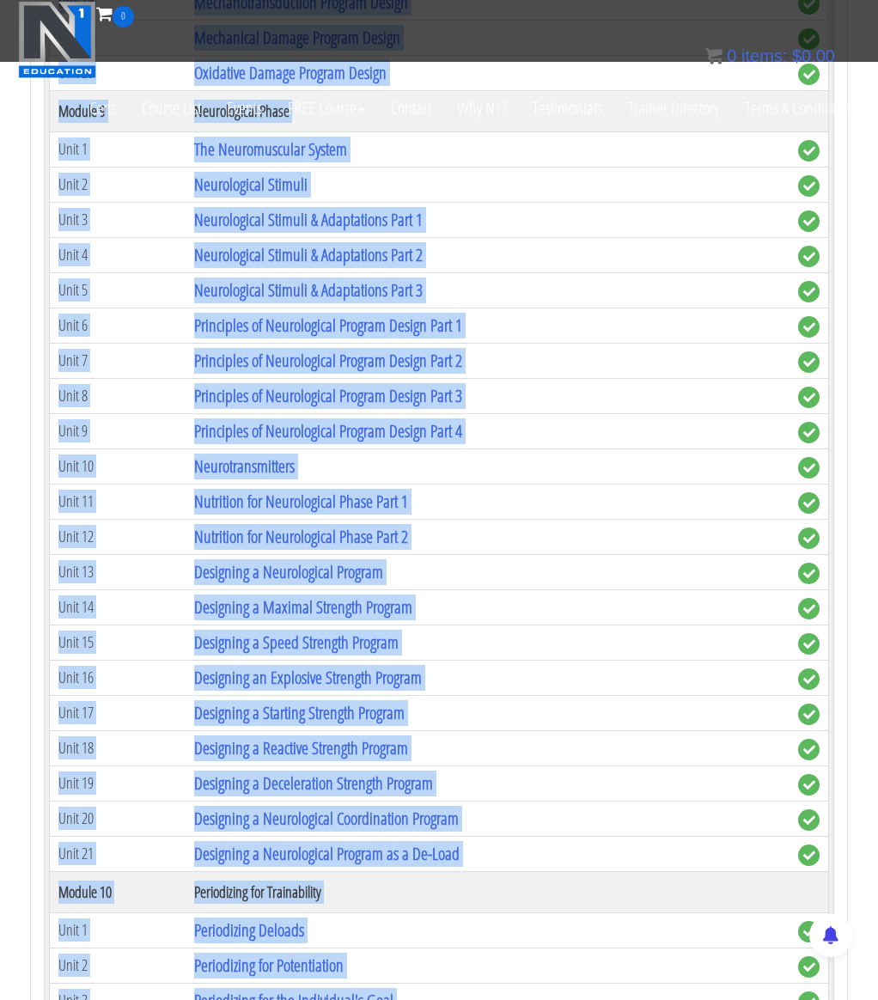
scroll to position [8789, 0]
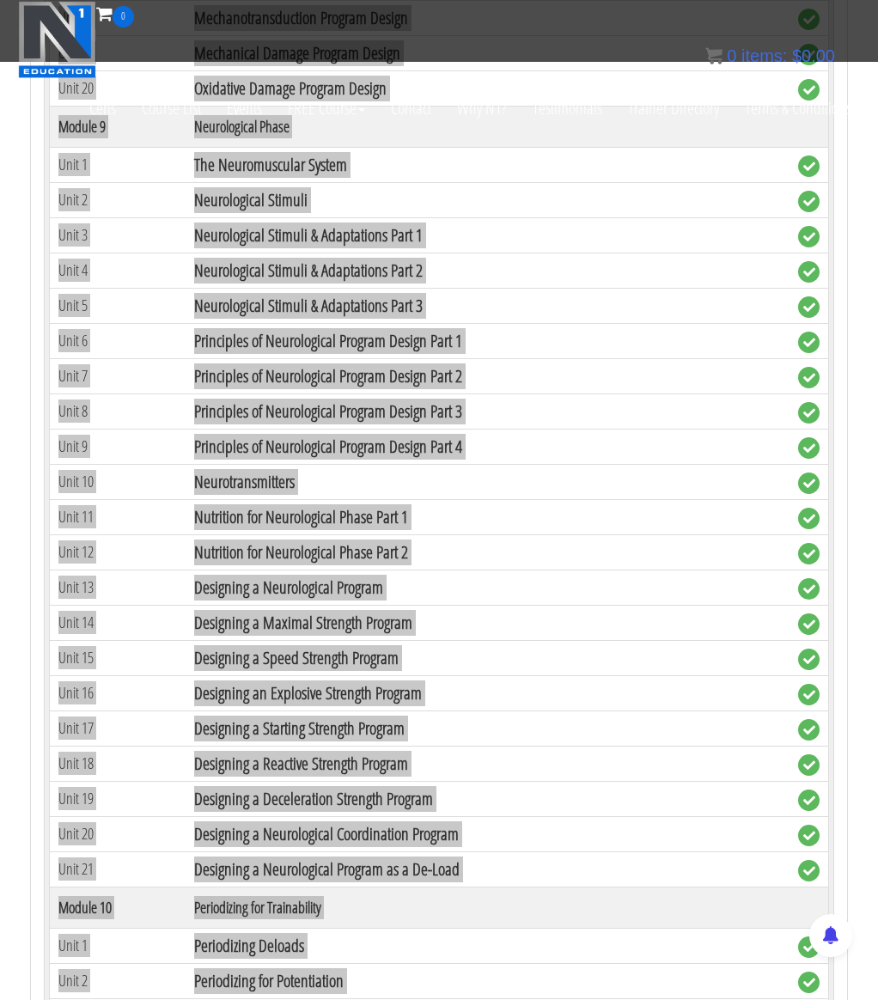
drag, startPoint x: 599, startPoint y: 134, endPoint x: 498, endPoint y: 260, distance: 161.3
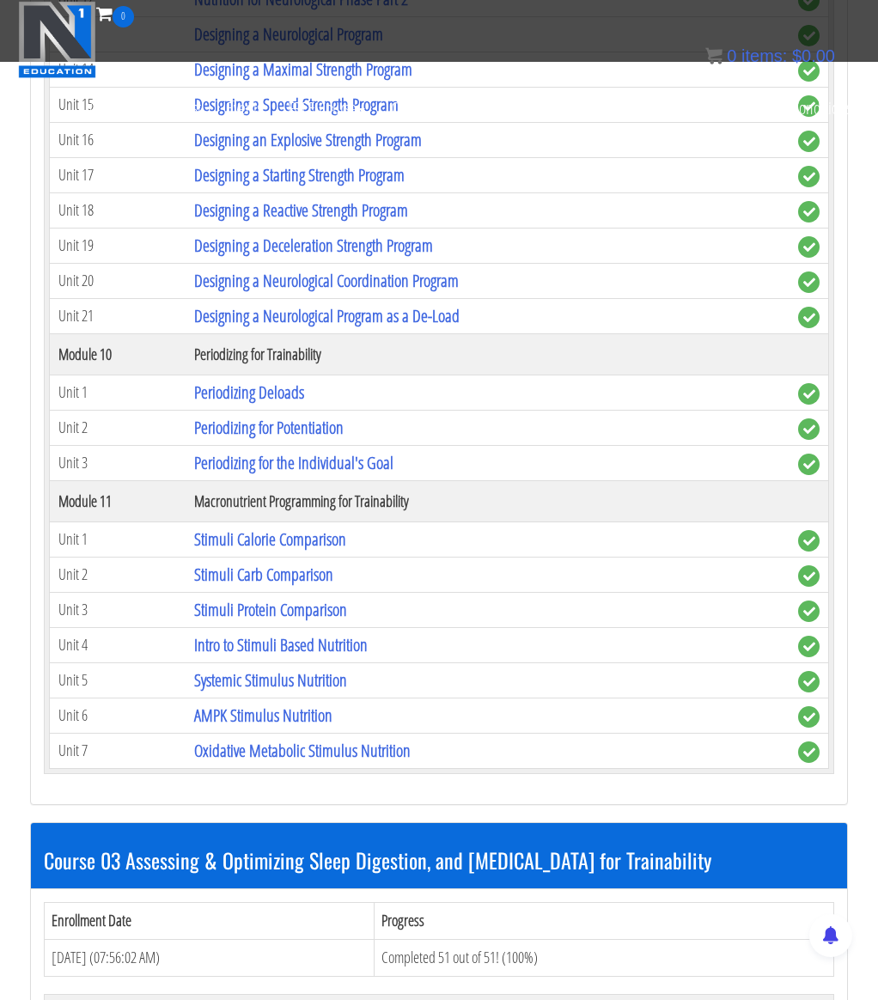
scroll to position [9367, 0]
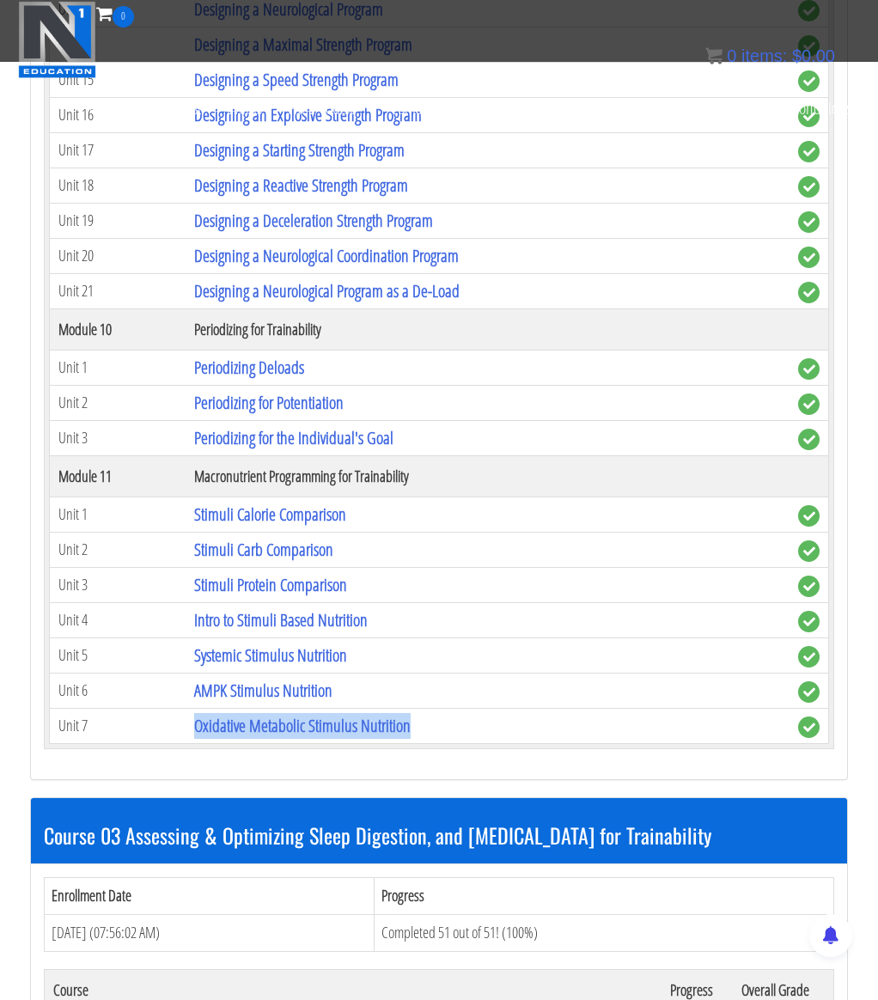
drag, startPoint x: 442, startPoint y: 724, endPoint x: 193, endPoint y: 724, distance: 249.2
click at [193, 724] on td "Oxidative Metabolic Stimulus Nutrition" at bounding box center [488, 725] width 604 height 35
copy link "Oxidative Metabolic Stimulus Nutrition"
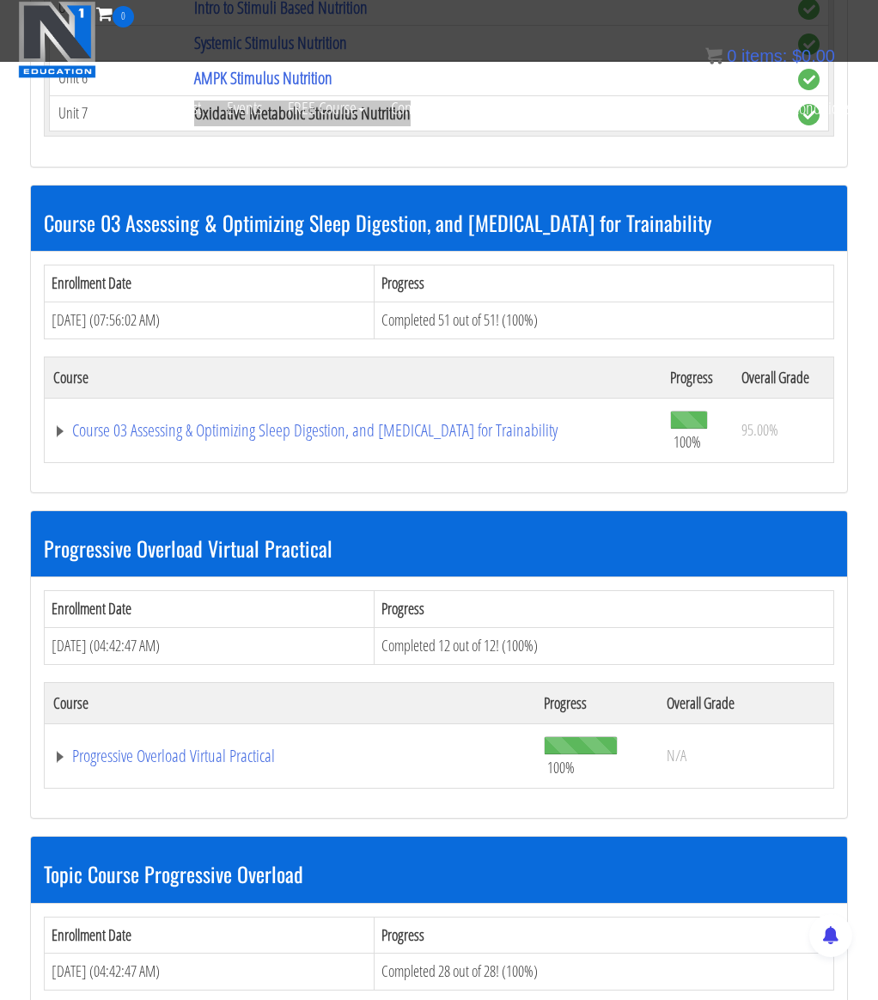
scroll to position [9984, 0]
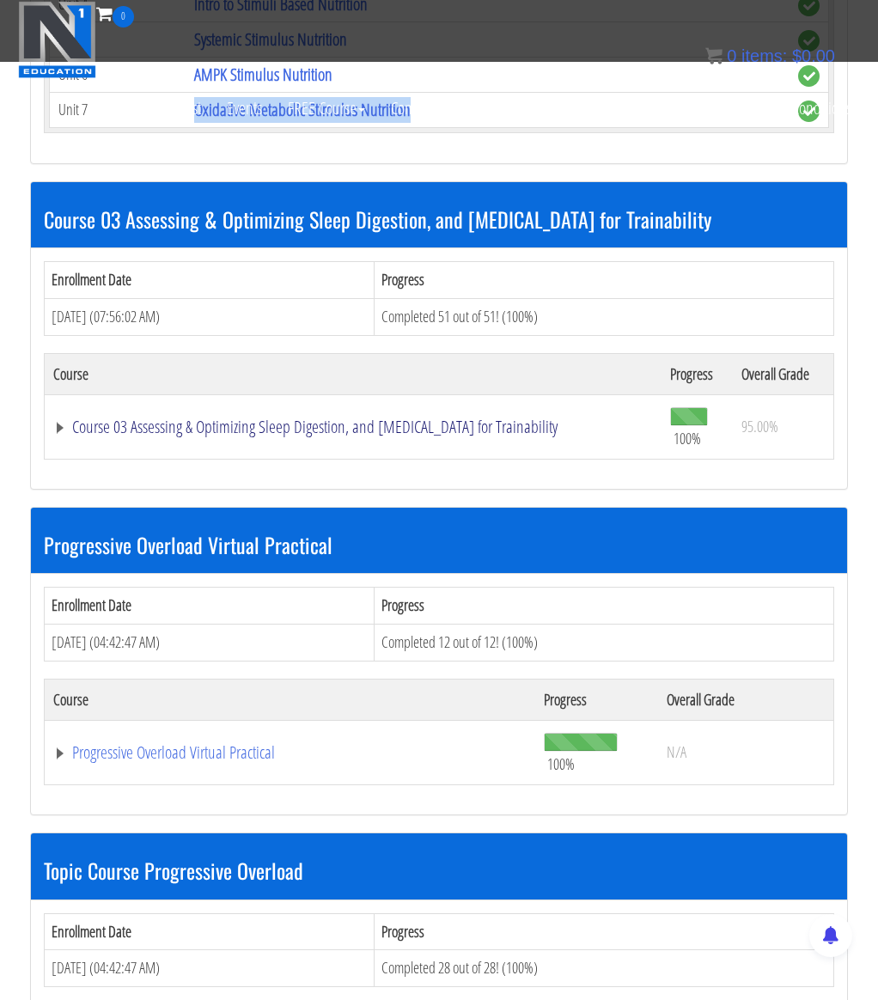
click at [370, 419] on link "Course 03 Assessing & Optimizing Sleep Digestion, and [MEDICAL_DATA] for Traina…" at bounding box center [353, 427] width 600 height 17
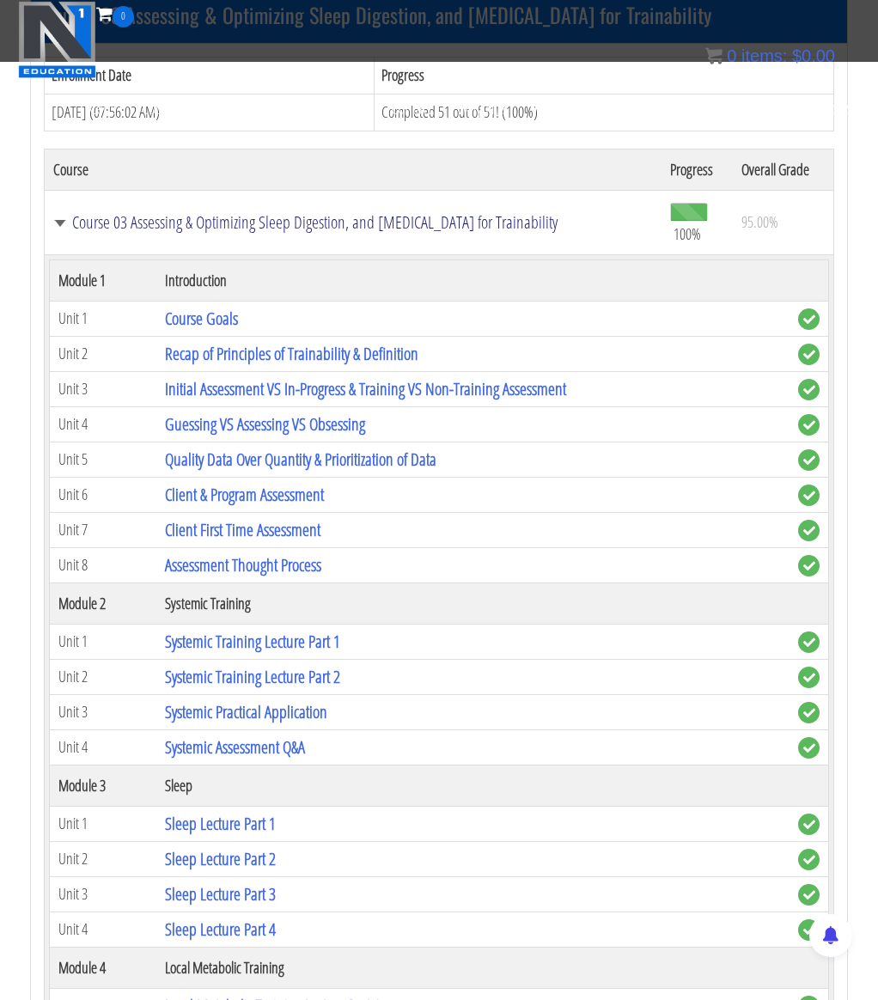
scroll to position [10184, 0]
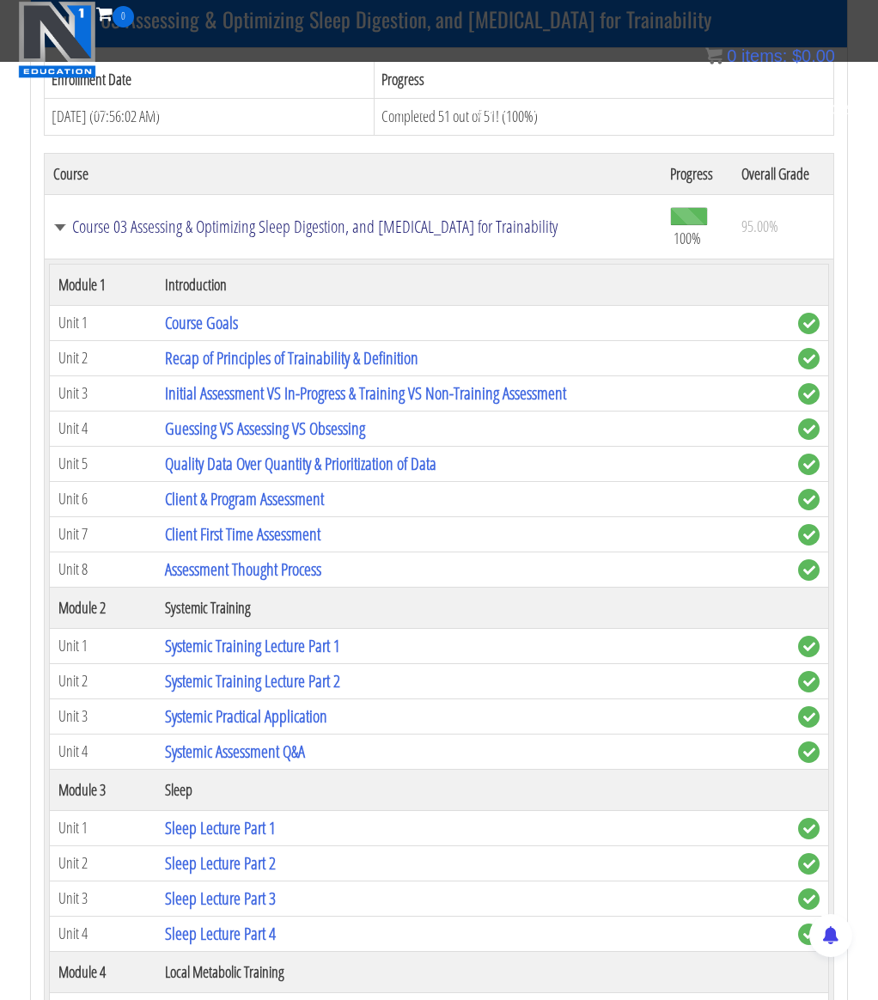
click at [424, 229] on link "Course 03 Assessing & Optimizing Sleep Digestion, and [MEDICAL_DATA] for Traina…" at bounding box center [353, 226] width 600 height 17
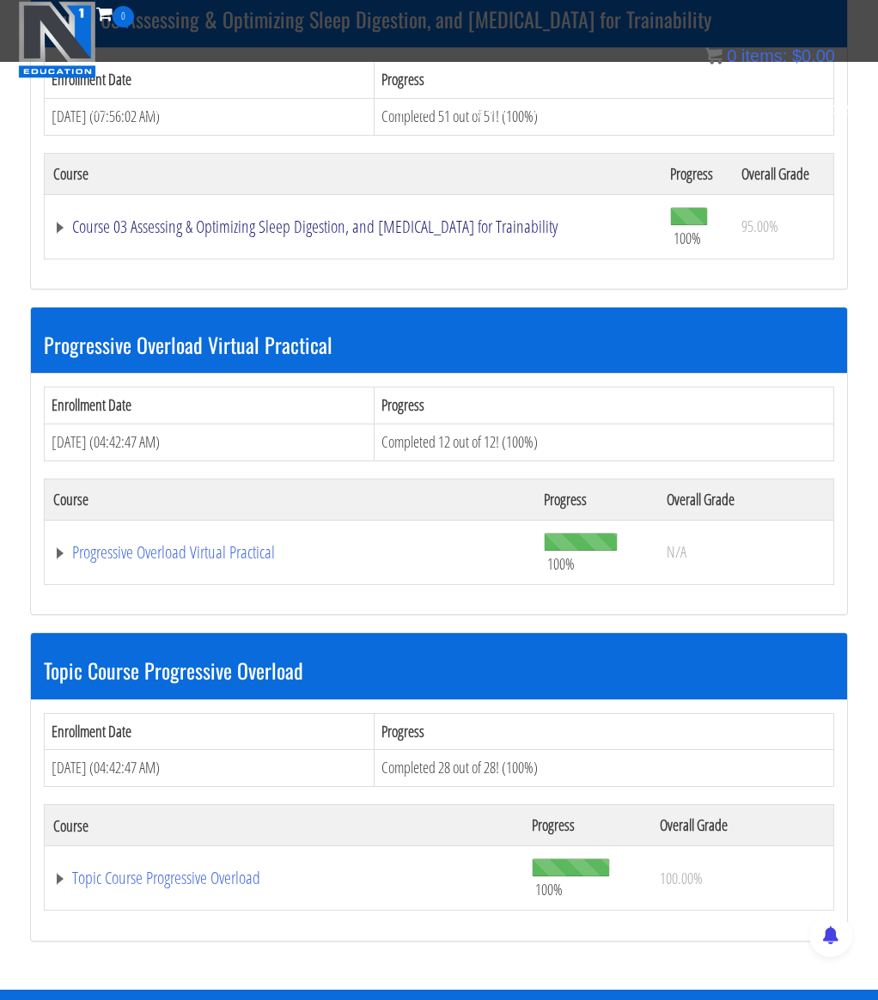
click at [266, 227] on link "Course 03 Assessing & Optimizing Sleep Digestion, and [MEDICAL_DATA] for Traina…" at bounding box center [353, 226] width 600 height 17
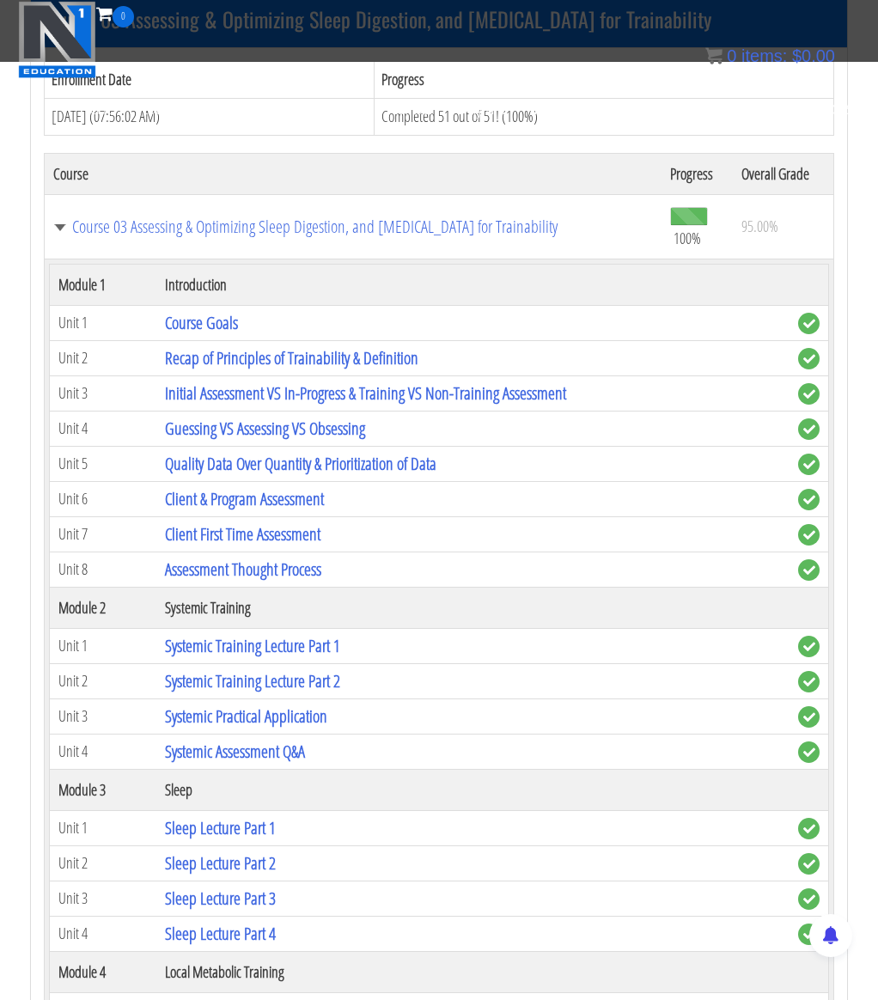
drag, startPoint x: 64, startPoint y: 203, endPoint x: 589, endPoint y: 238, distance: 525.4
click at [589, 238] on td "Course 03 Assessing & Optimizing Sleep Digestion, and [MEDICAL_DATA] for Traina…" at bounding box center [354, 226] width 618 height 64
copy link "Course 03 Assessing & Optimizing Sleep Digestion, and [MEDICAL_DATA] for Traina…"
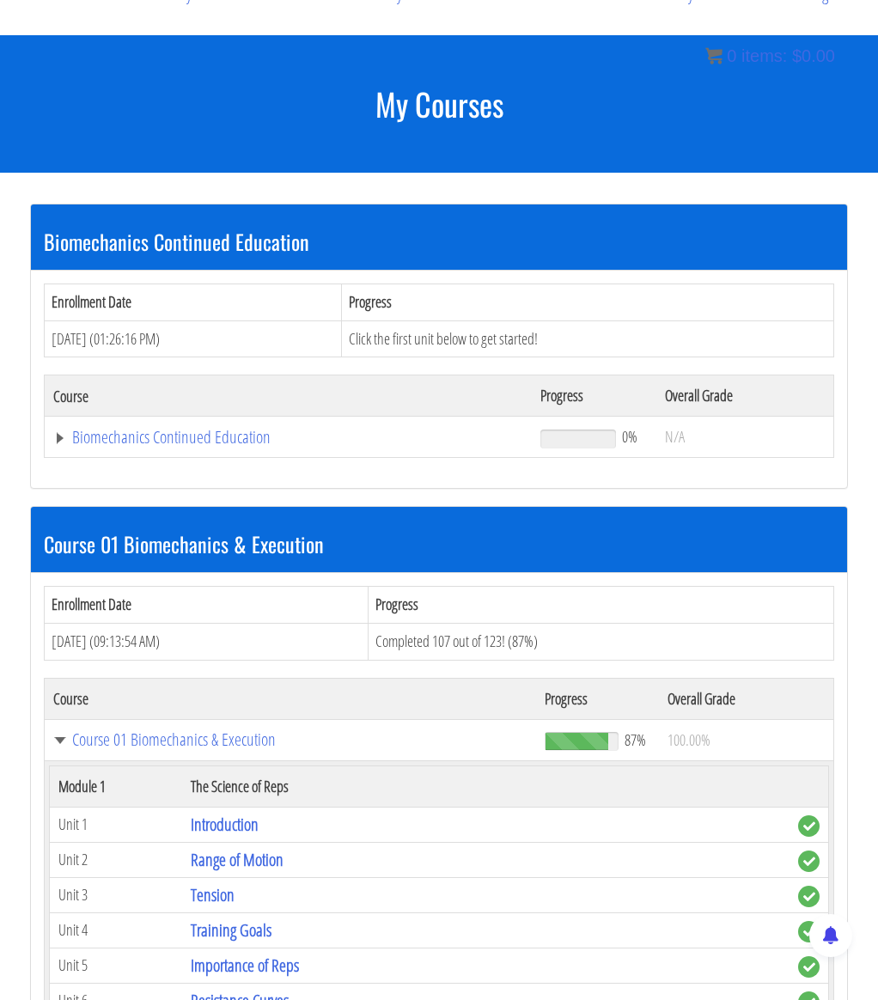
scroll to position [286, 0]
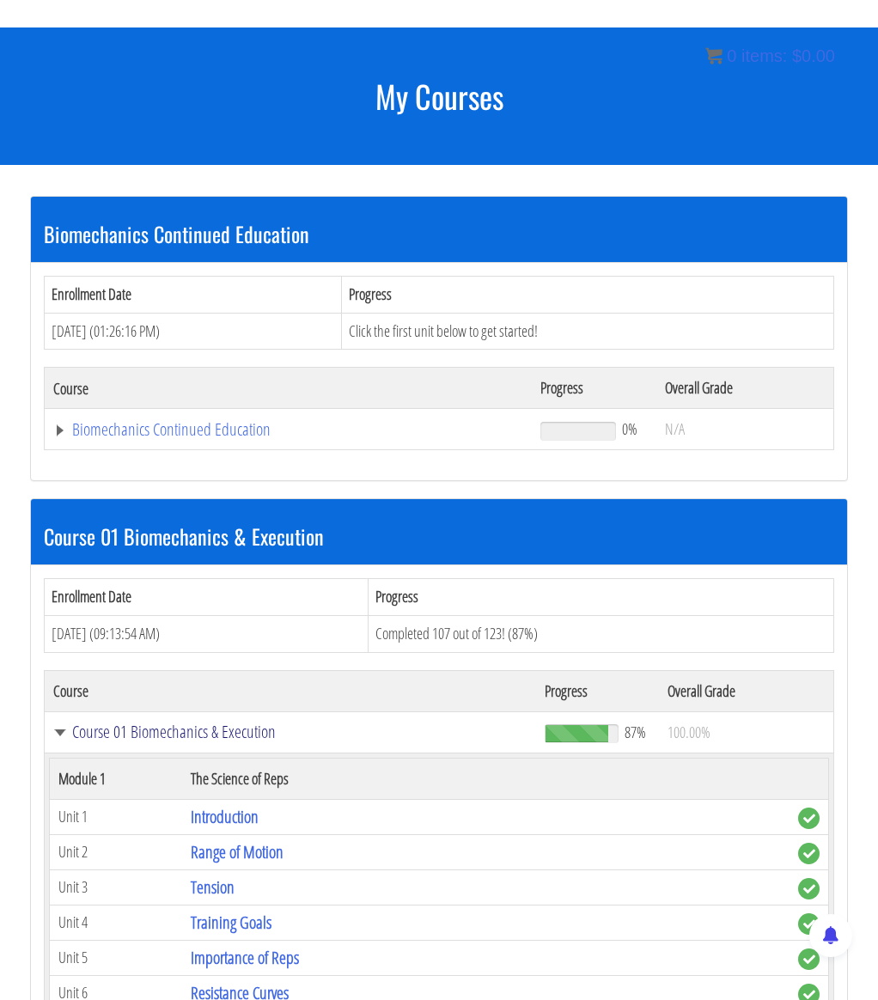
click at [211, 730] on link "Course 01 Biomechanics & Execution" at bounding box center [290, 732] width 474 height 17
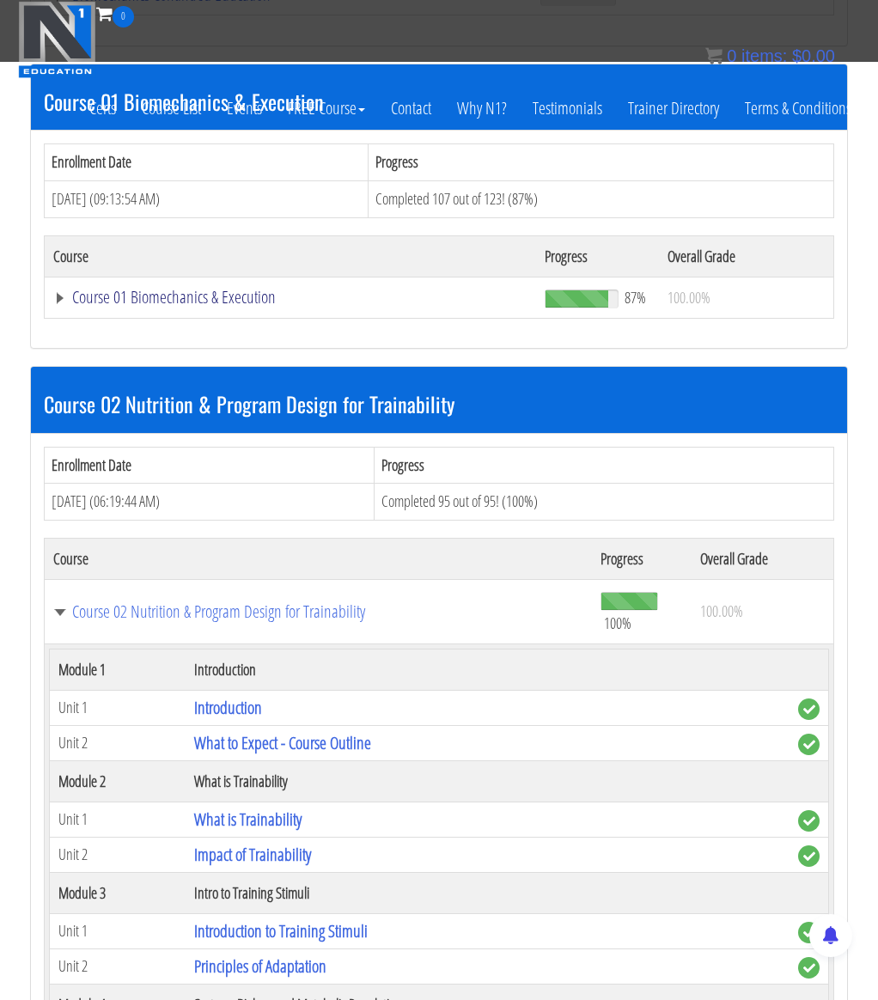
scroll to position [559, 0]
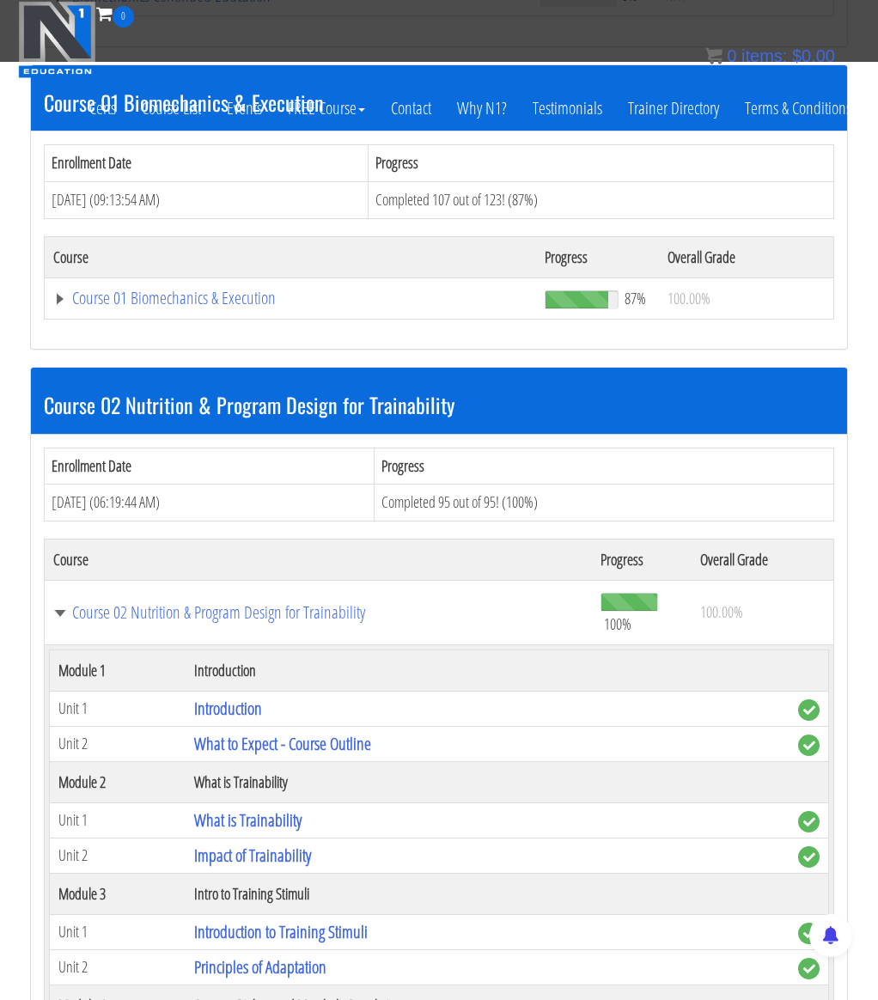
click at [166, 625] on td "Course 02 Nutrition & Program Design for Trainability" at bounding box center [318, 612] width 547 height 64
click at [166, 621] on link "Course 02 Nutrition & Program Design for Trainability" at bounding box center [318, 612] width 530 height 17
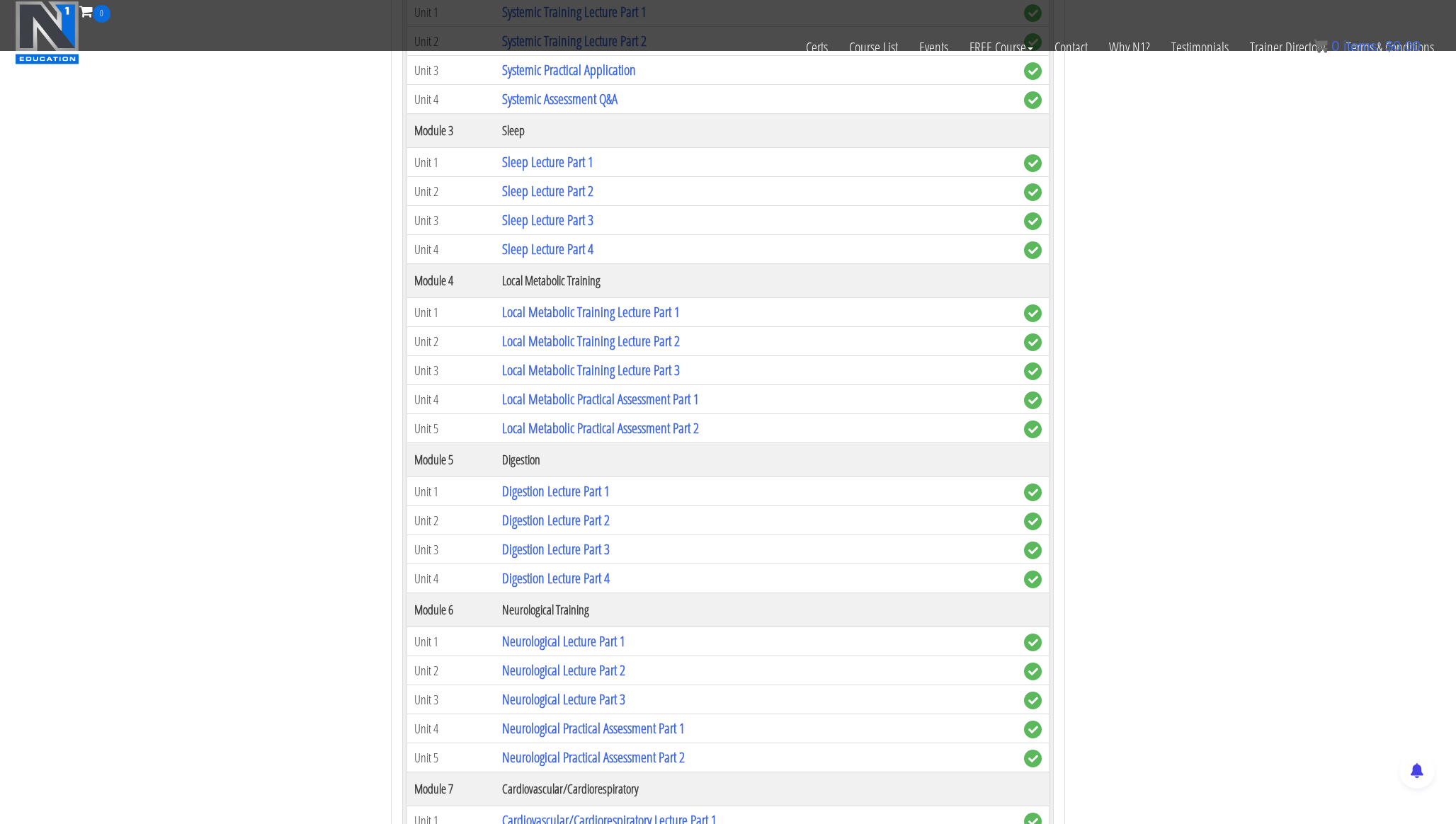
scroll to position [1494, 0]
